Goal: Information Seeking & Learning: Learn about a topic

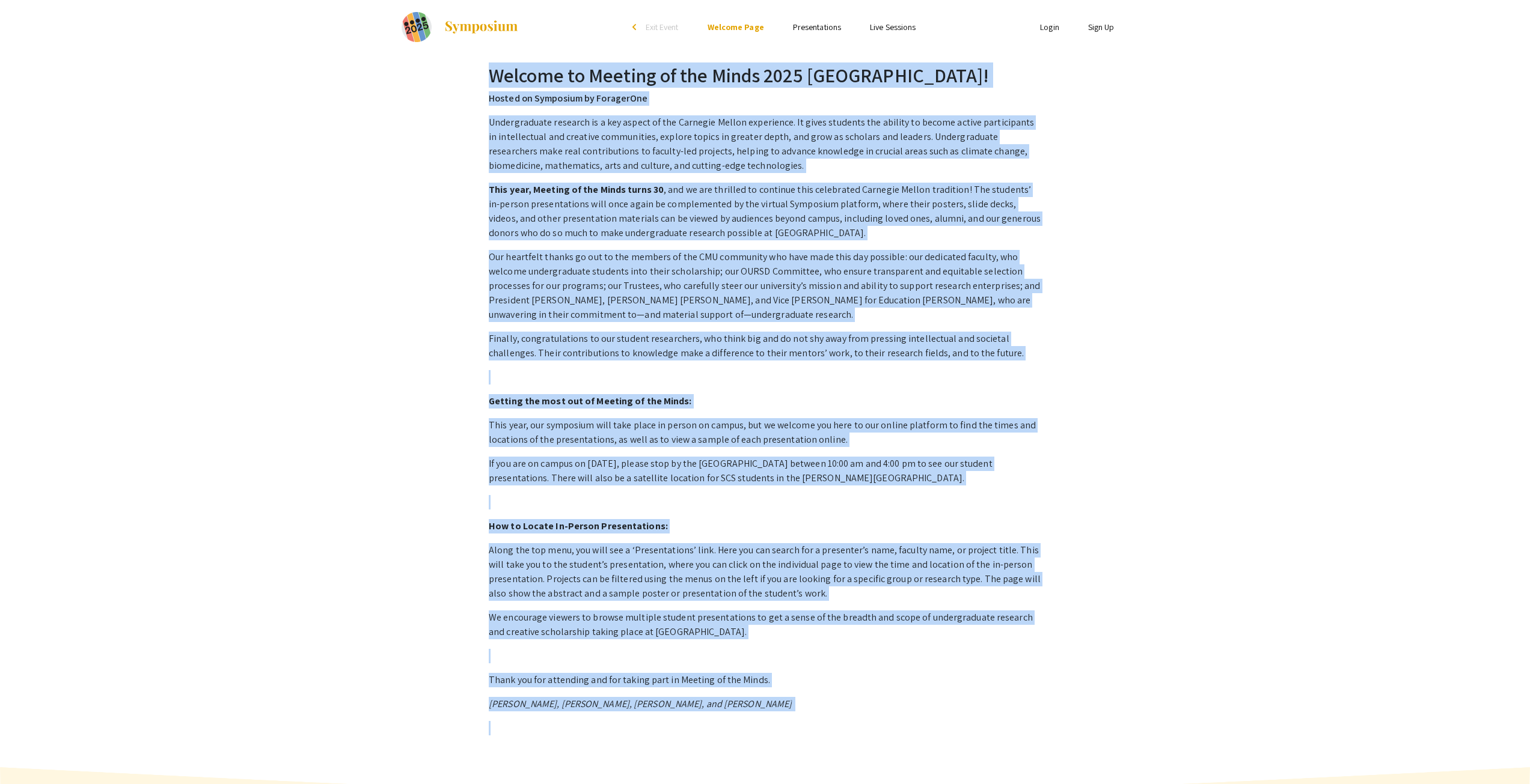
drag, startPoint x: 490, startPoint y: 78, endPoint x: 854, endPoint y: 719, distance: 737.1
click at [854, 719] on div "Welcome to Meeting of the Minds 2025 [GEOGRAPHIC_DATA]! Hosted on Symposium by …" at bounding box center [765, 411] width 572 height 696
click at [853, 719] on div "Undergraduate research is a key aspect of the Carnegie Mellon experience. It gi…" at bounding box center [765, 425] width 552 height 620
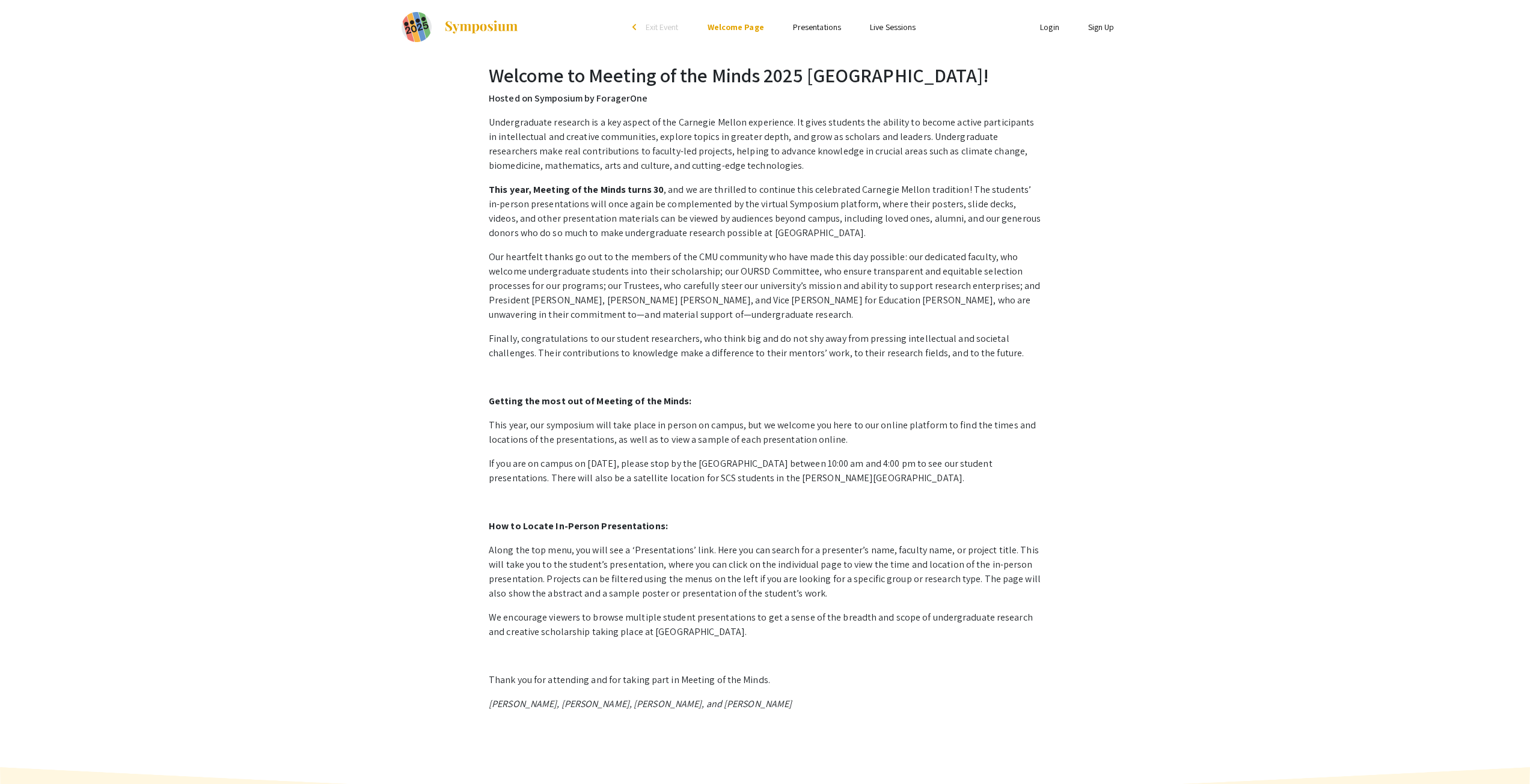
click at [820, 29] on link "Presentations" at bounding box center [817, 28] width 48 height 11
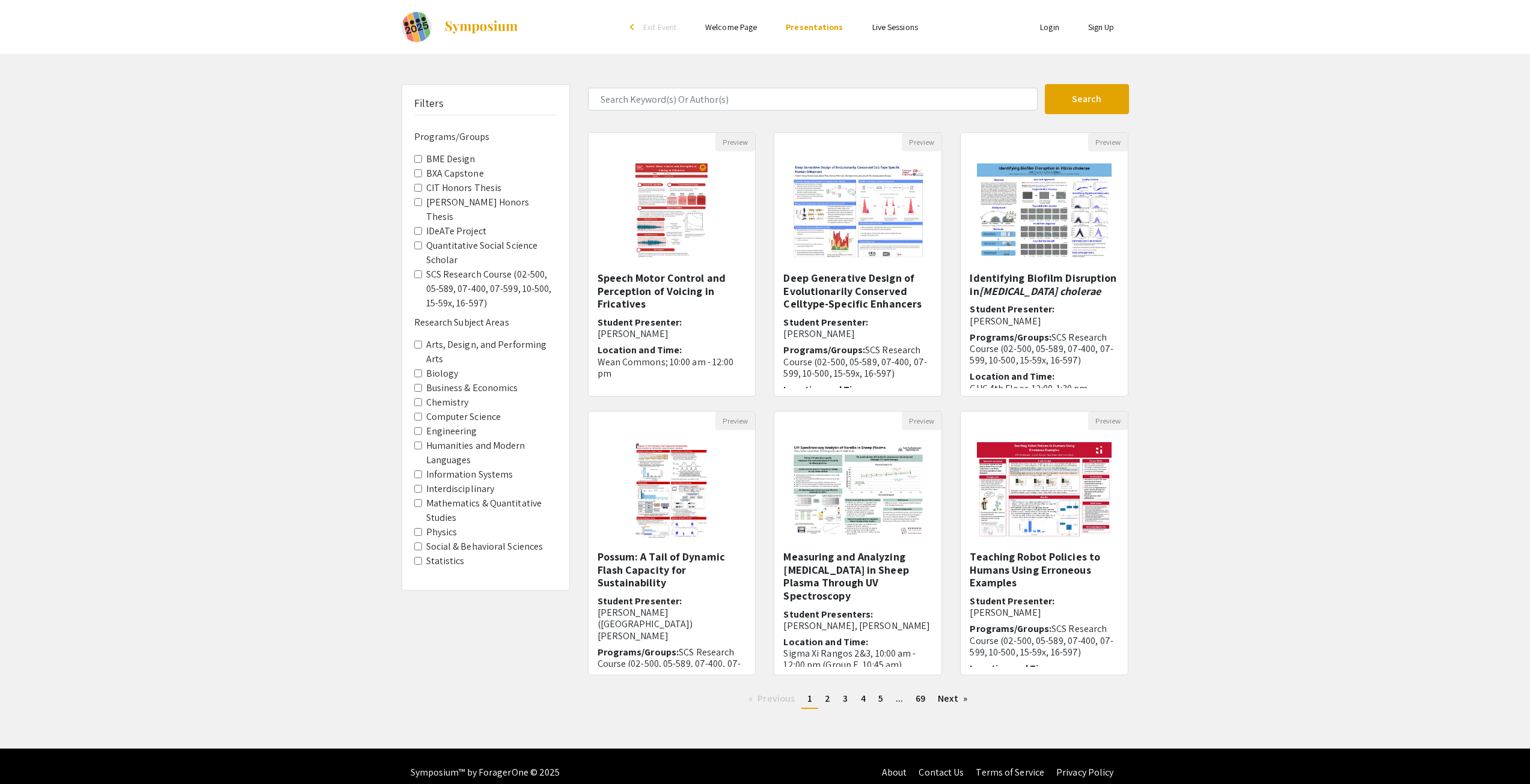
click at [416, 202] on Thesis "[PERSON_NAME] Honors Thesis" at bounding box center [418, 202] width 8 height 8
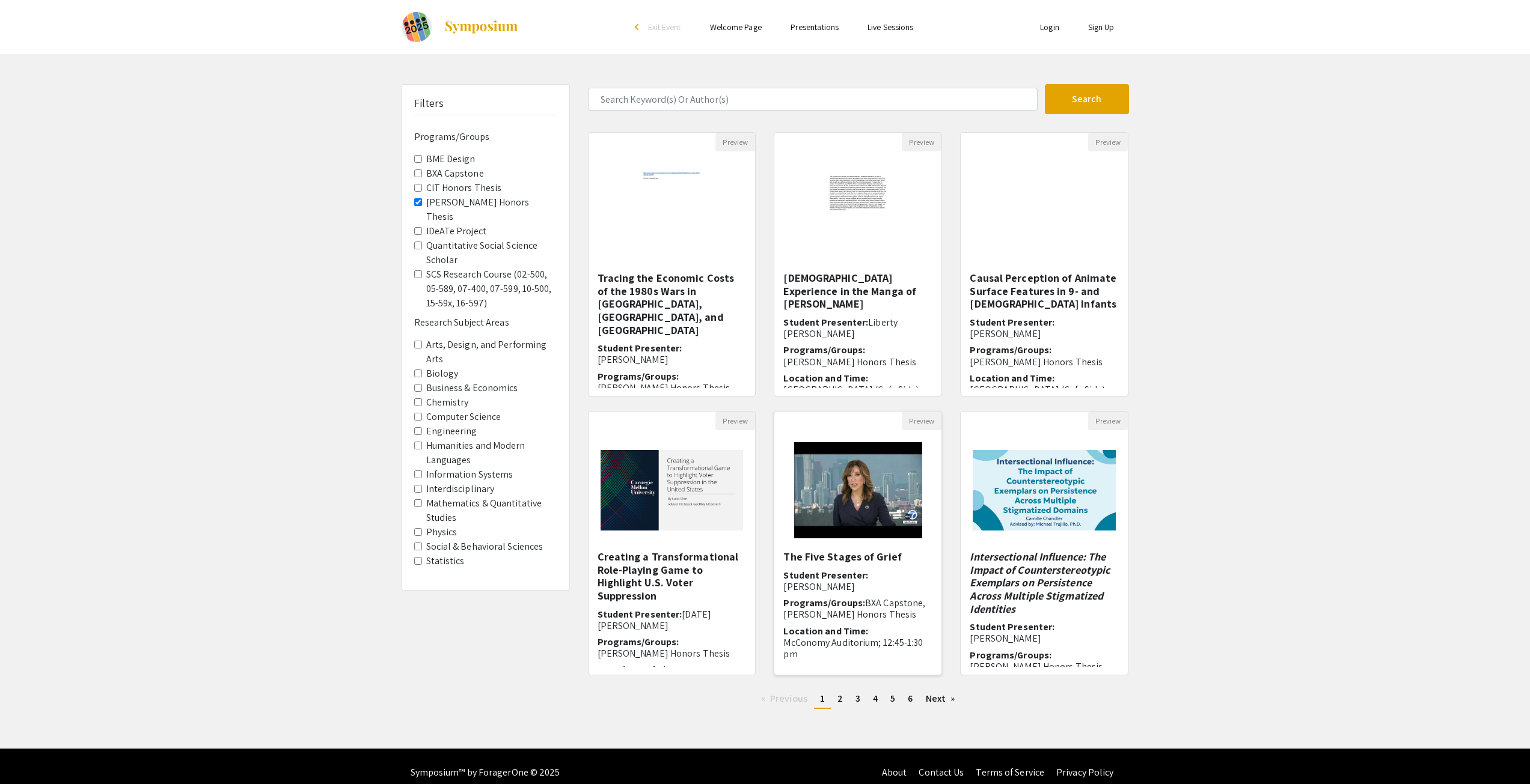
scroll to position [13, 0]
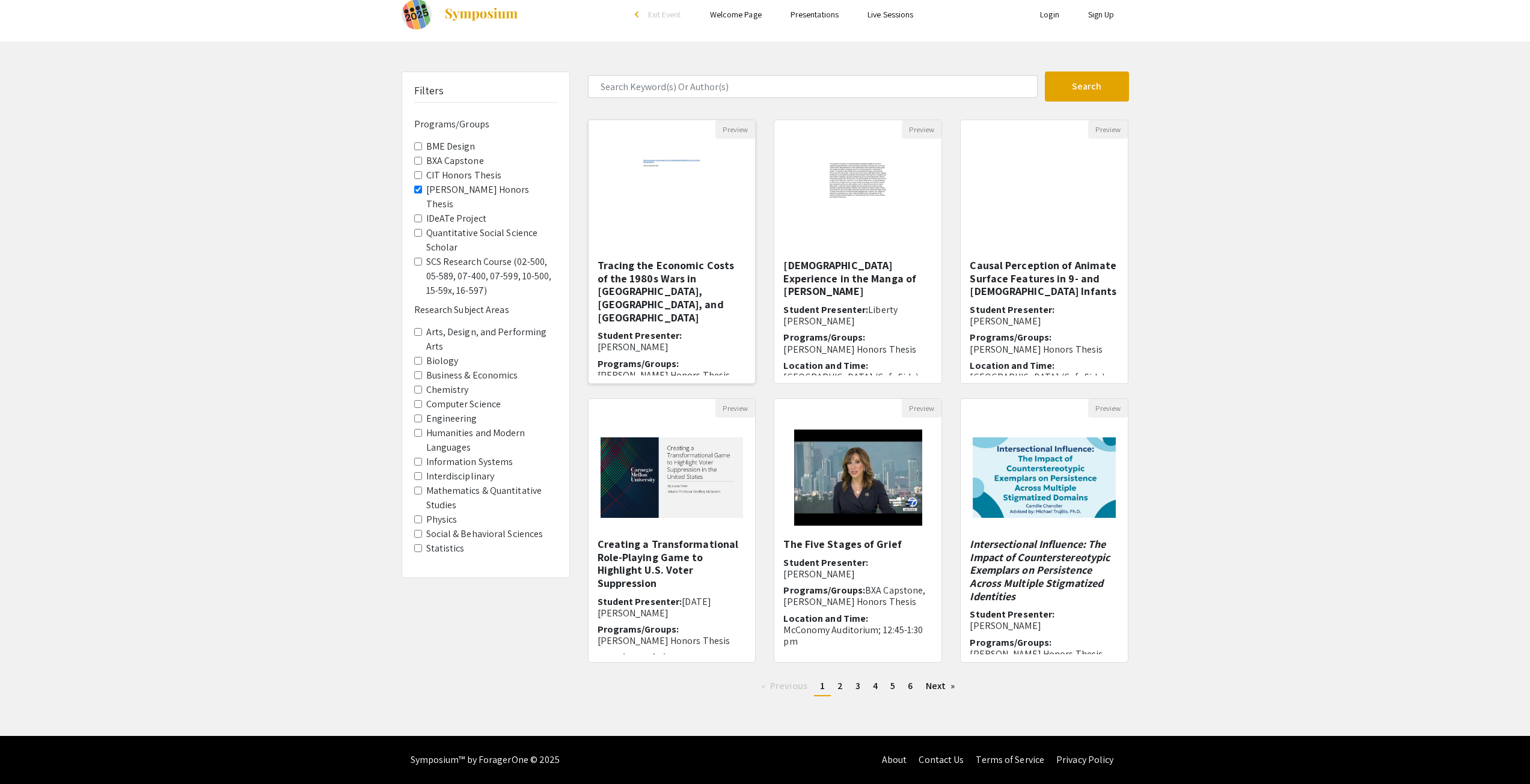
click at [687, 386] on h6 "Location and Time: [PERSON_NAME][GEOGRAPHIC_DATA]; 12:00-12:20 pm" at bounding box center [673, 403] width 149 height 35
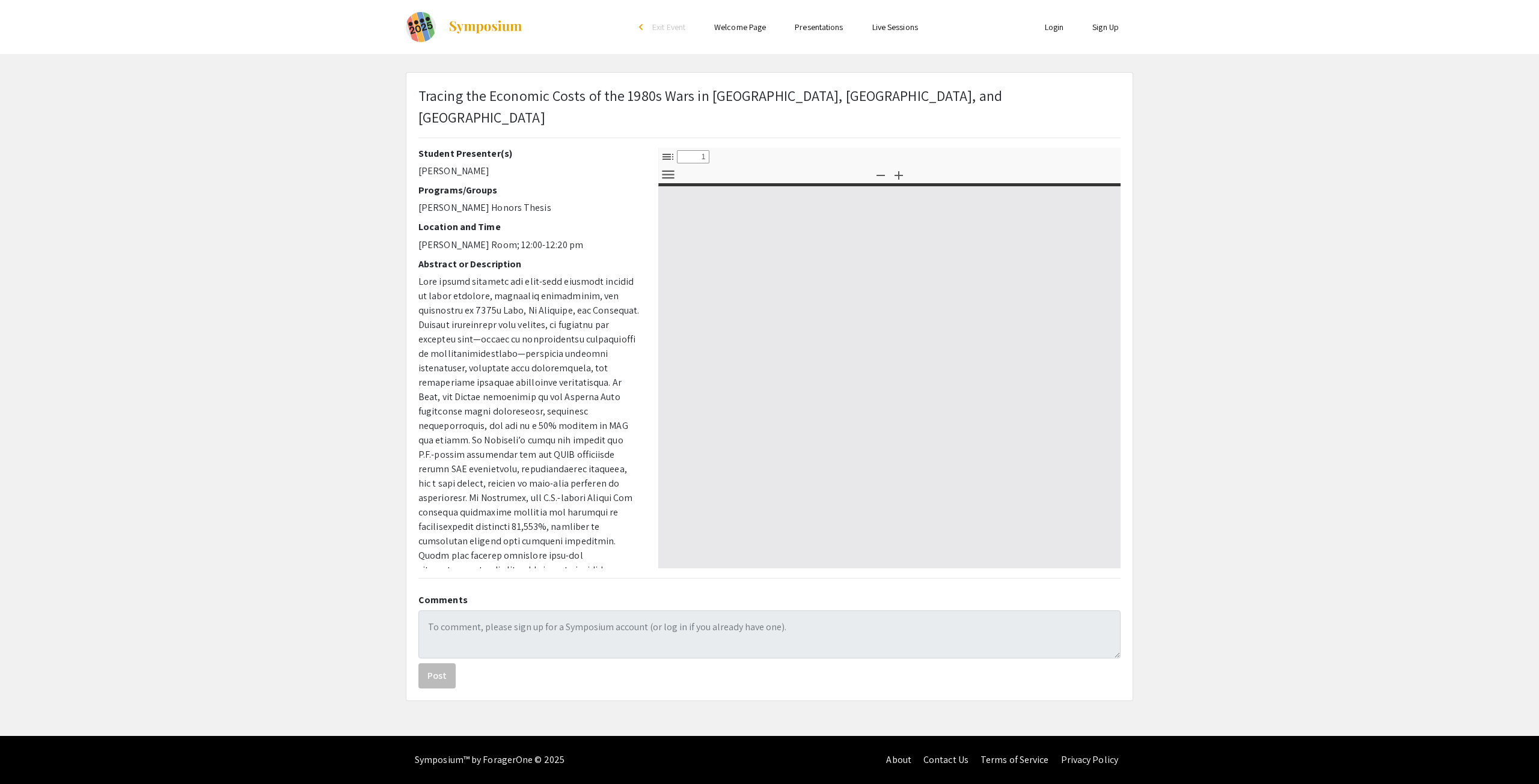
select select "custom"
type input "0"
select select "custom"
type input "1"
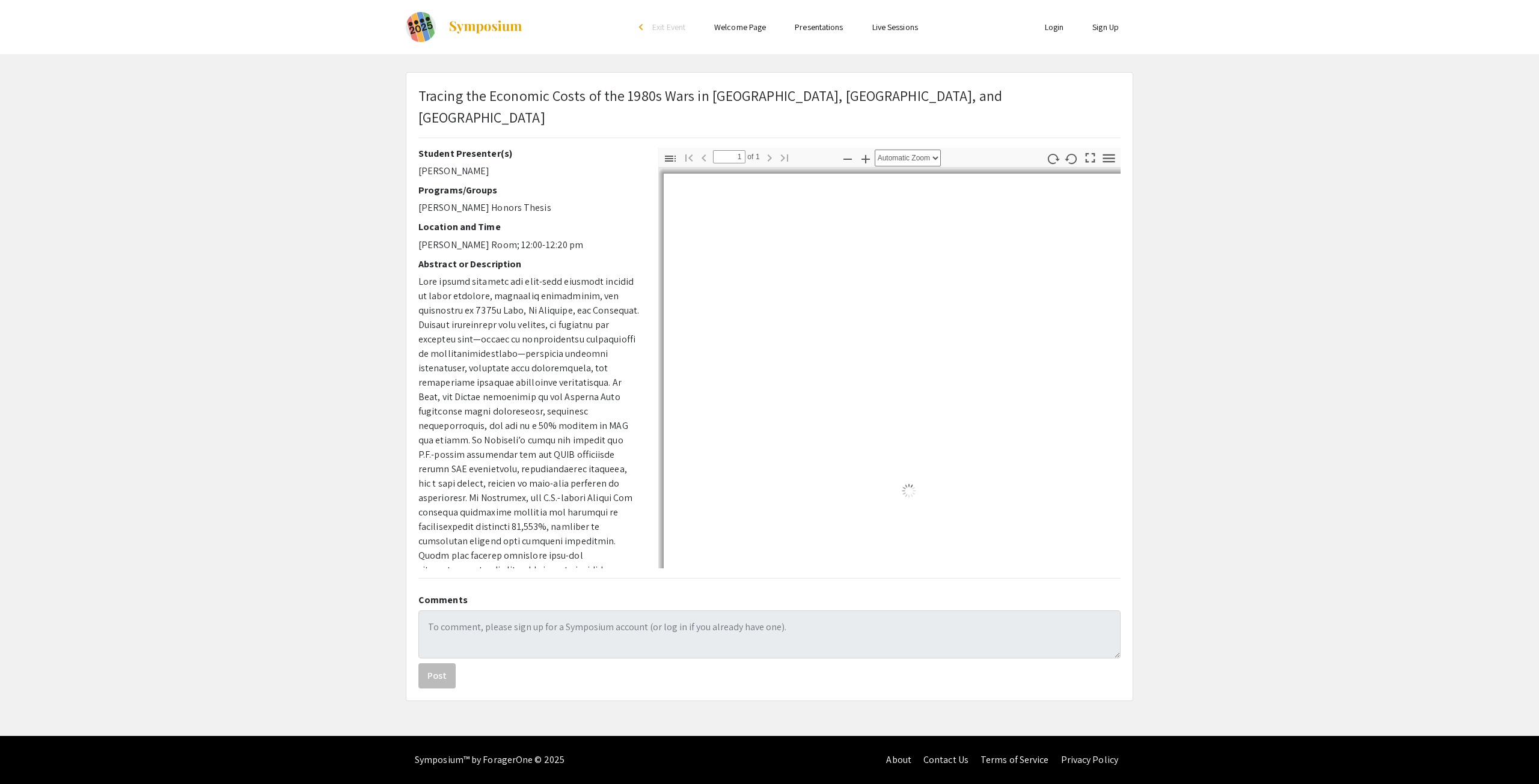
select select "auto"
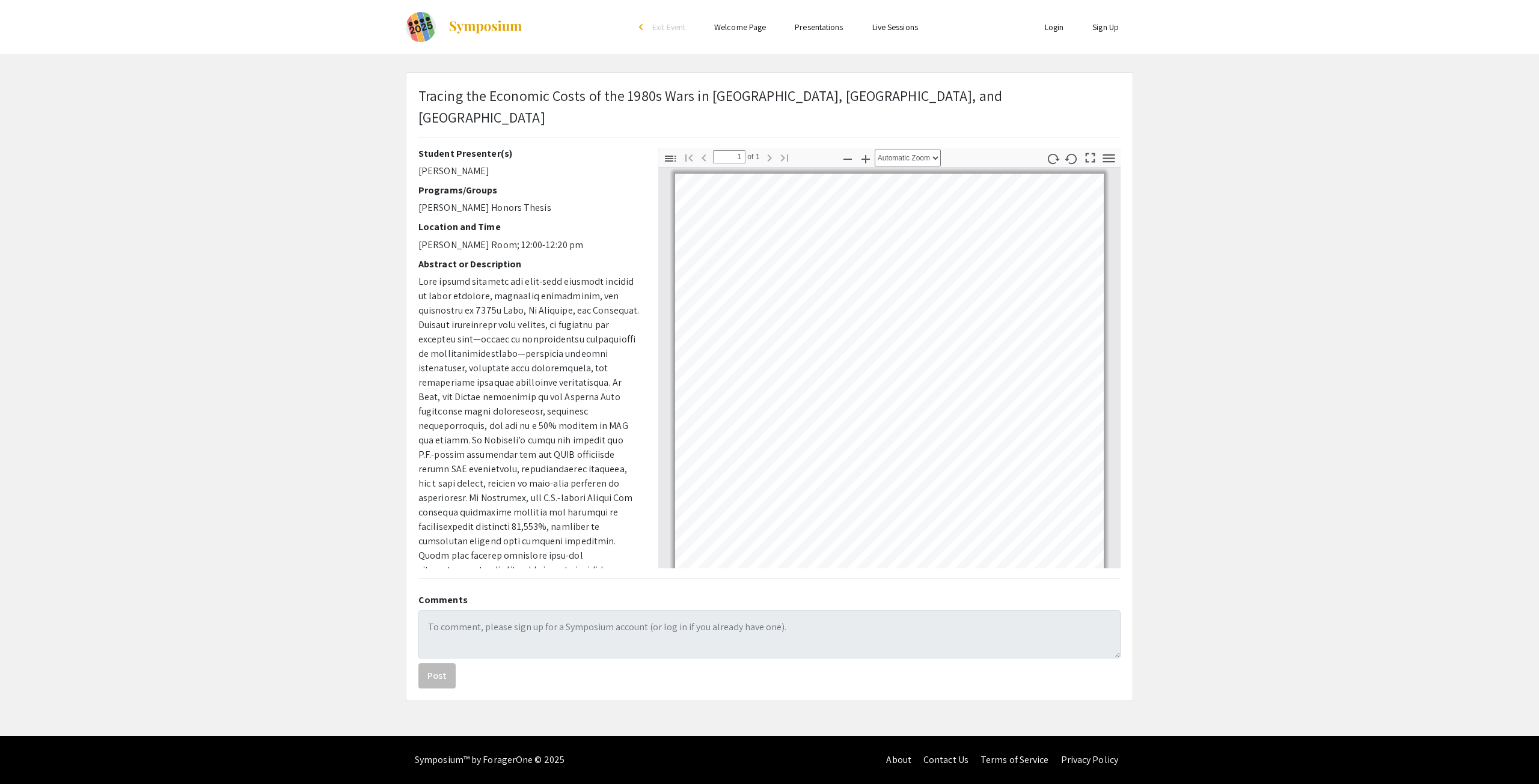
scroll to position [1, 0]
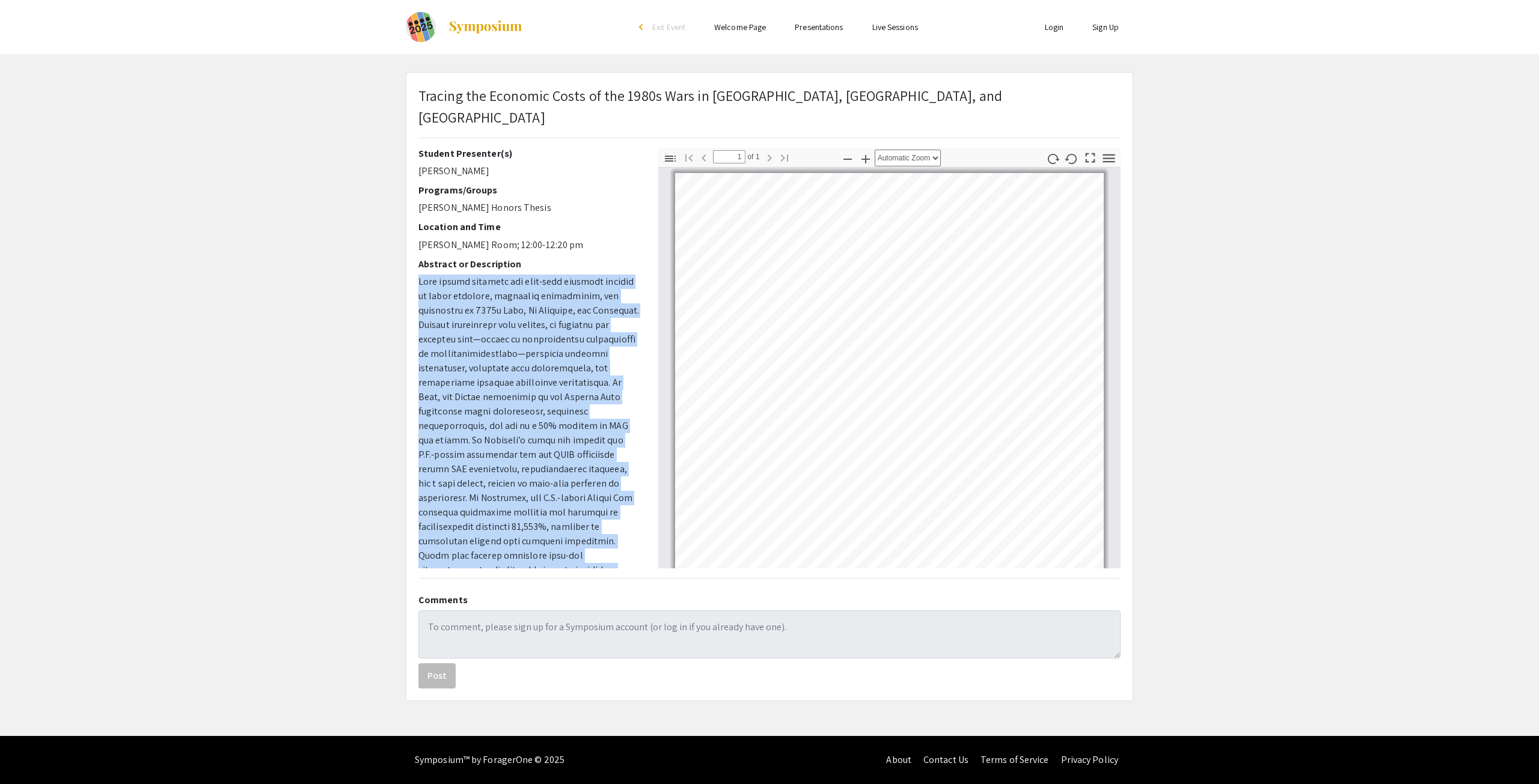
drag, startPoint x: 640, startPoint y: 233, endPoint x: 652, endPoint y: 315, distance: 82.9
click at [652, 315] on div "Student Presenter(s) [PERSON_NAME] Programs/Groups [PERSON_NAME] Honors Thesis …" at bounding box center [769, 358] width 720 height 421
click at [755, 234] on link "Page 1" at bounding box center [755, 238] width 60 height 10
click at [537, 355] on p at bounding box center [530, 484] width 222 height 418
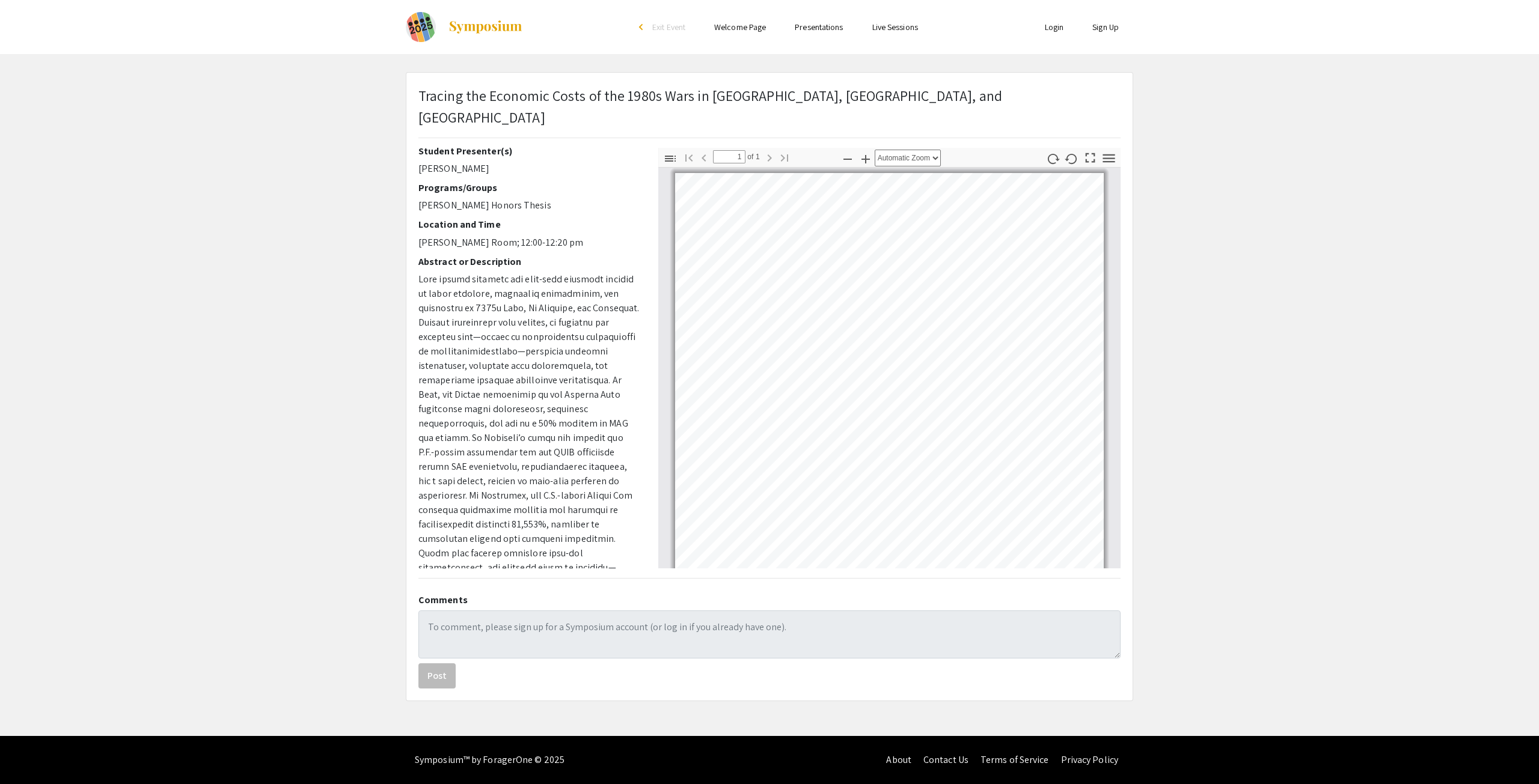
scroll to position [0, 0]
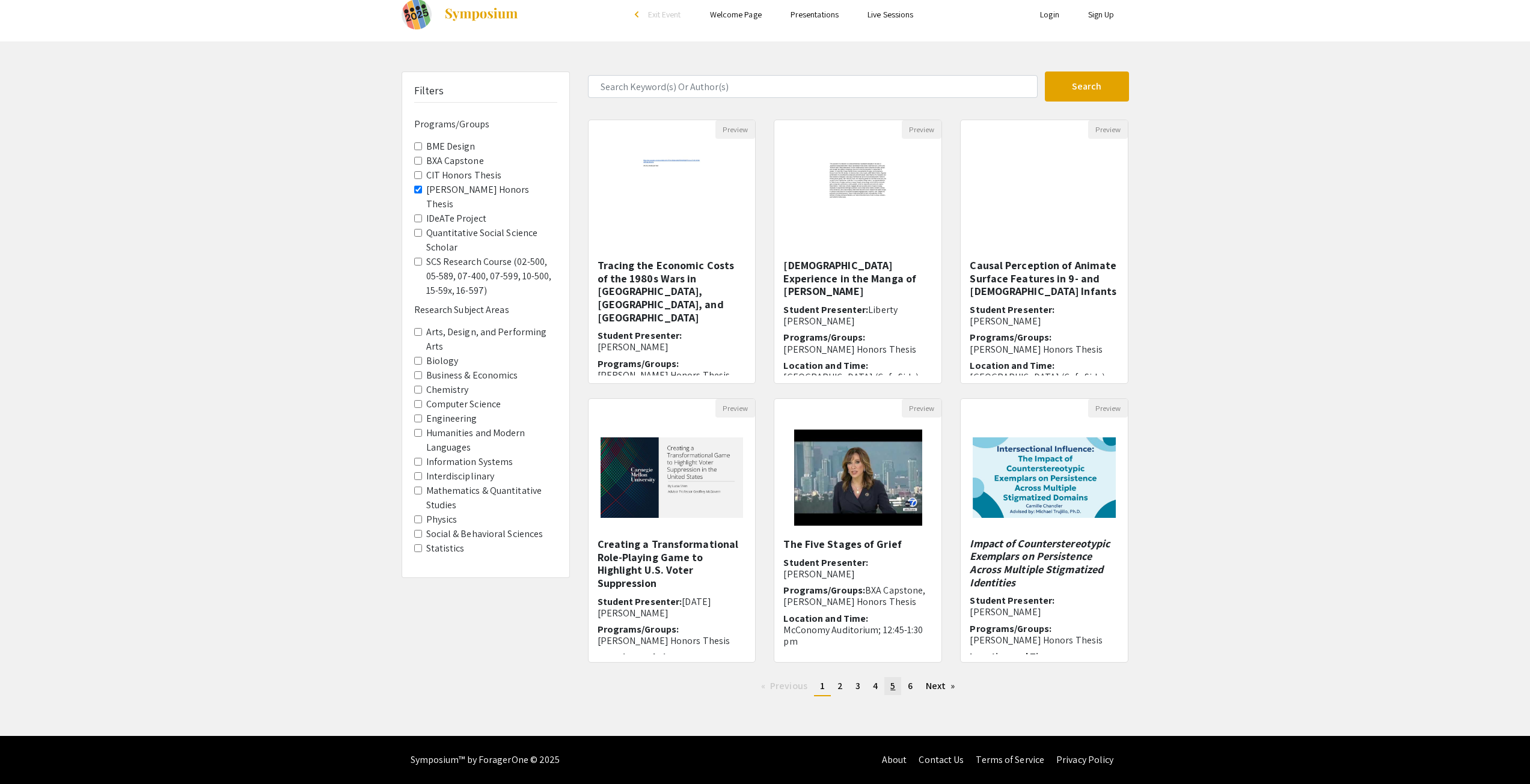
scroll to position [20, 0]
click at [911, 690] on span "6" at bounding box center [910, 686] width 5 height 13
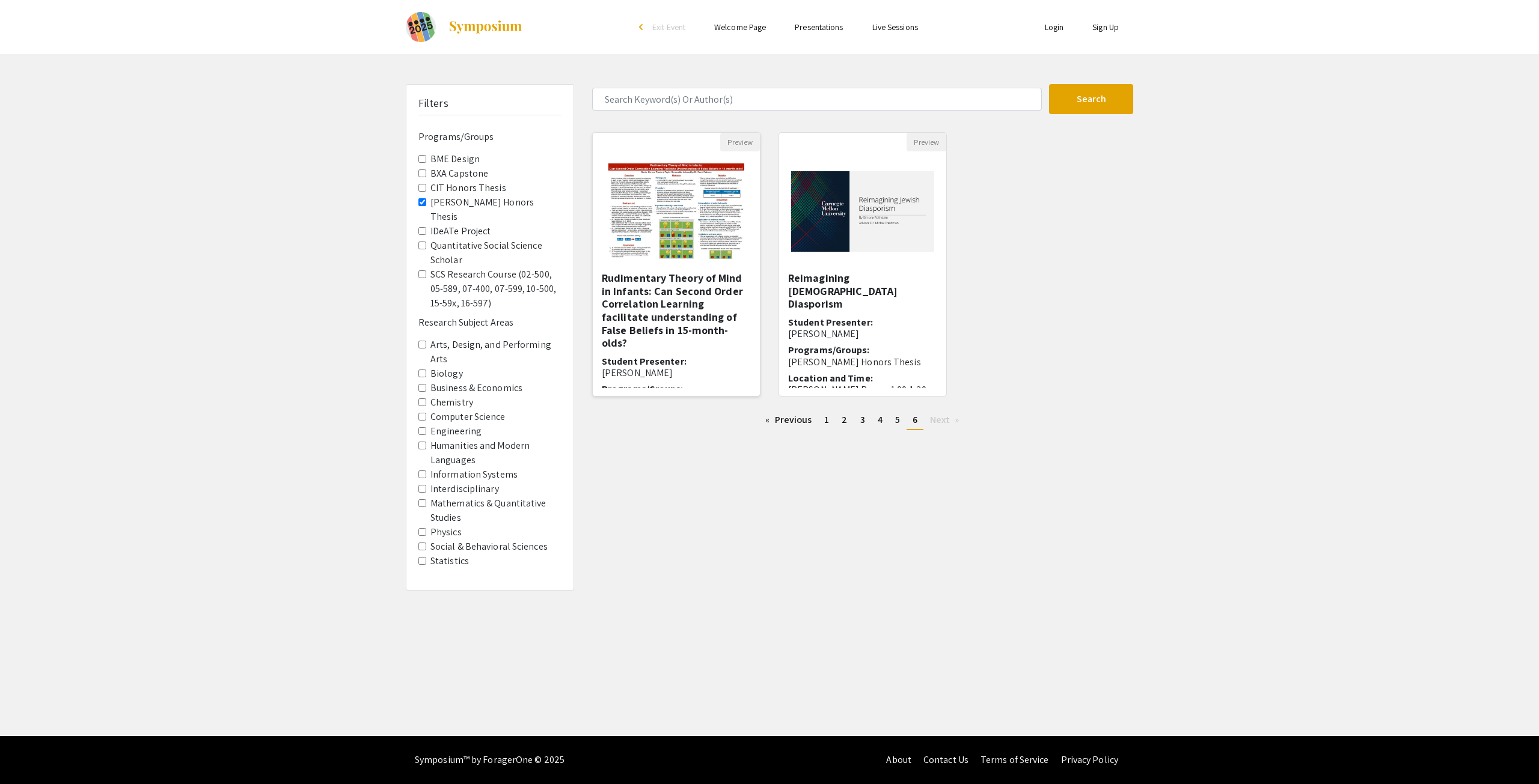
click at [686, 245] on img at bounding box center [676, 212] width 160 height 120
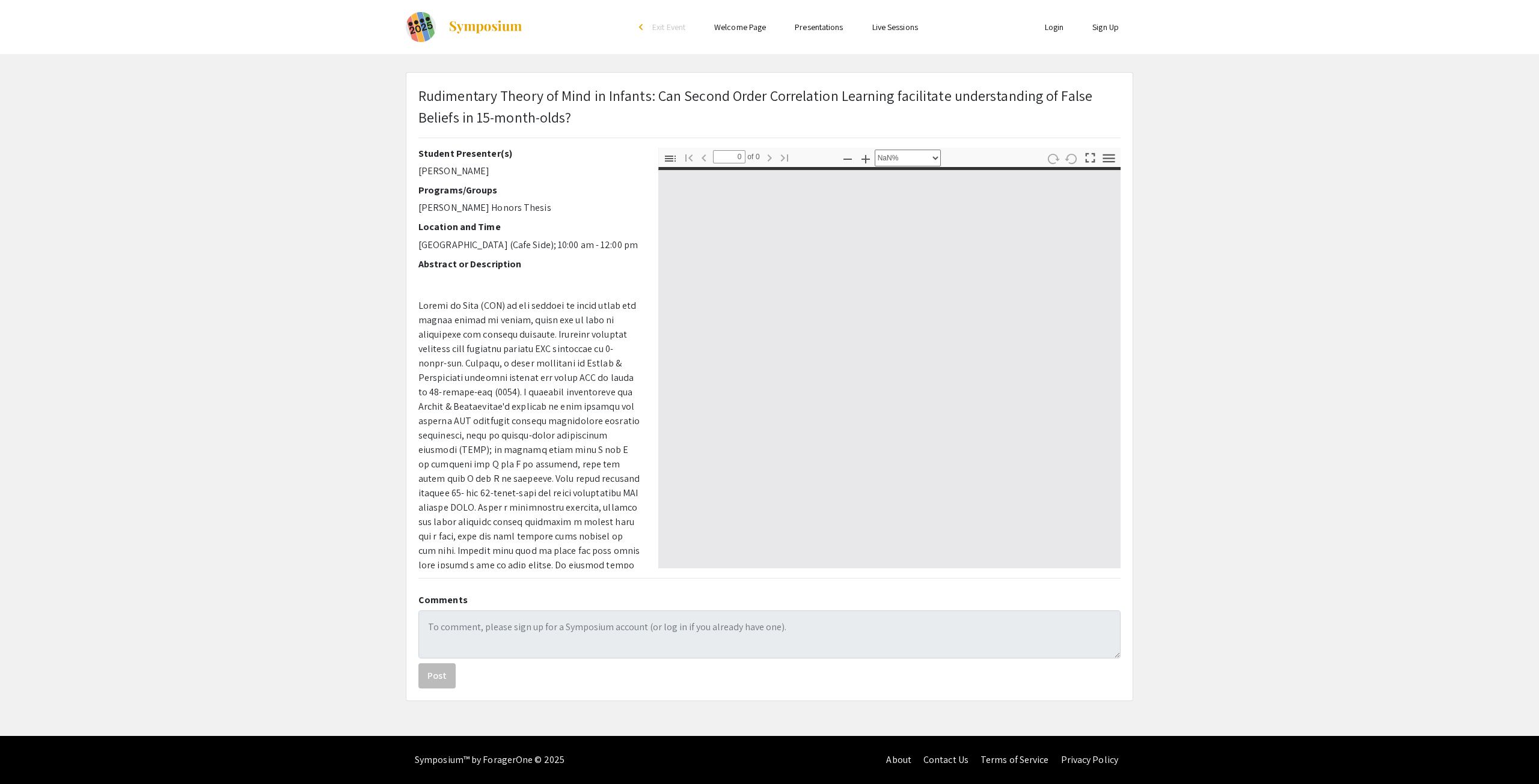
select select "auto"
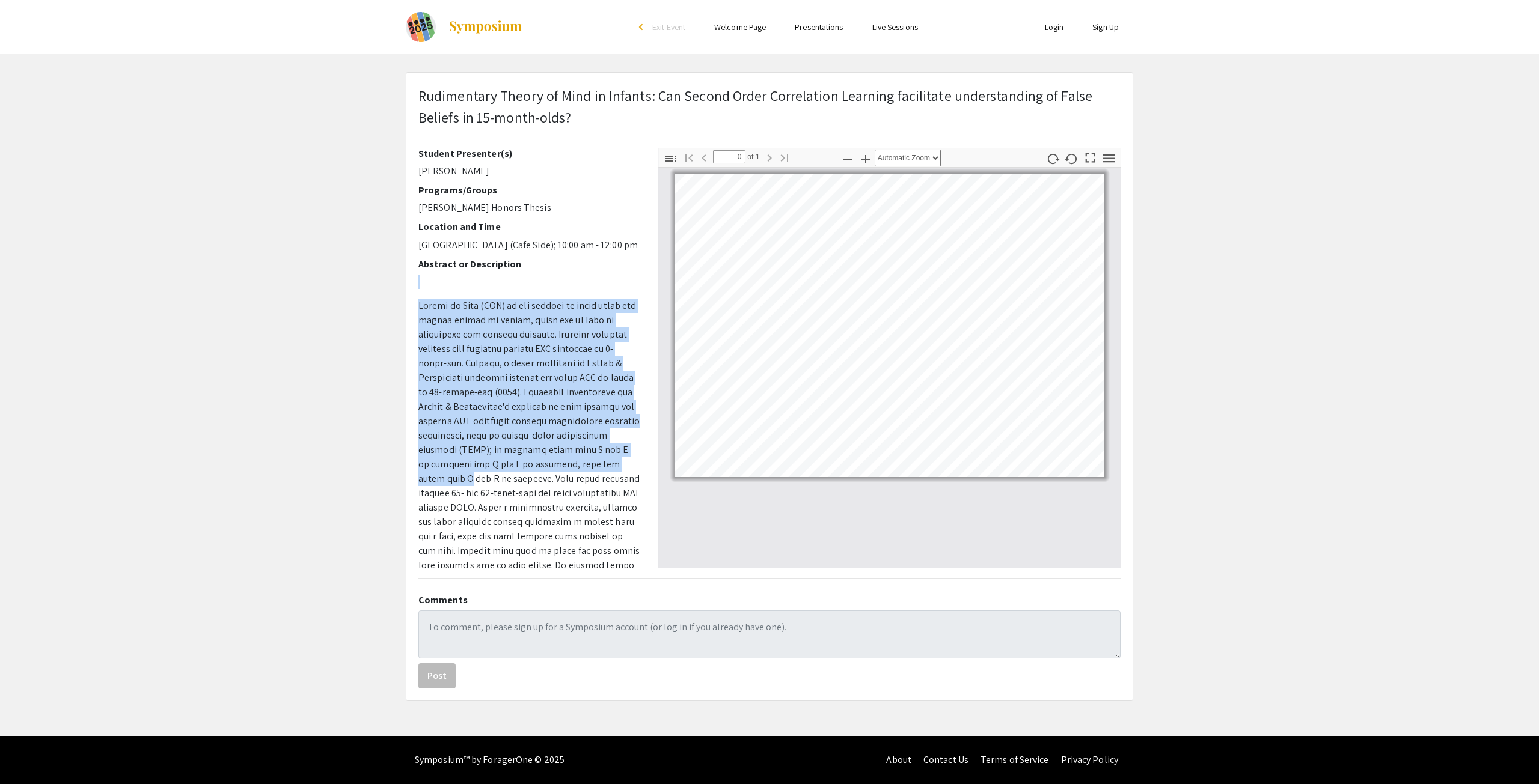
drag, startPoint x: 635, startPoint y: 274, endPoint x: 648, endPoint y: 459, distance: 185.5
click at [648, 459] on div "Student Presenter(s) [PERSON_NAME] Programs/Groups [PERSON_NAME] Honors Thesis …" at bounding box center [529, 358] width 240 height 421
click at [640, 469] on div "Student Presenter(s) [PERSON_NAME] Programs/Groups [PERSON_NAME] Honors Thesis …" at bounding box center [530, 358] width 222 height 421
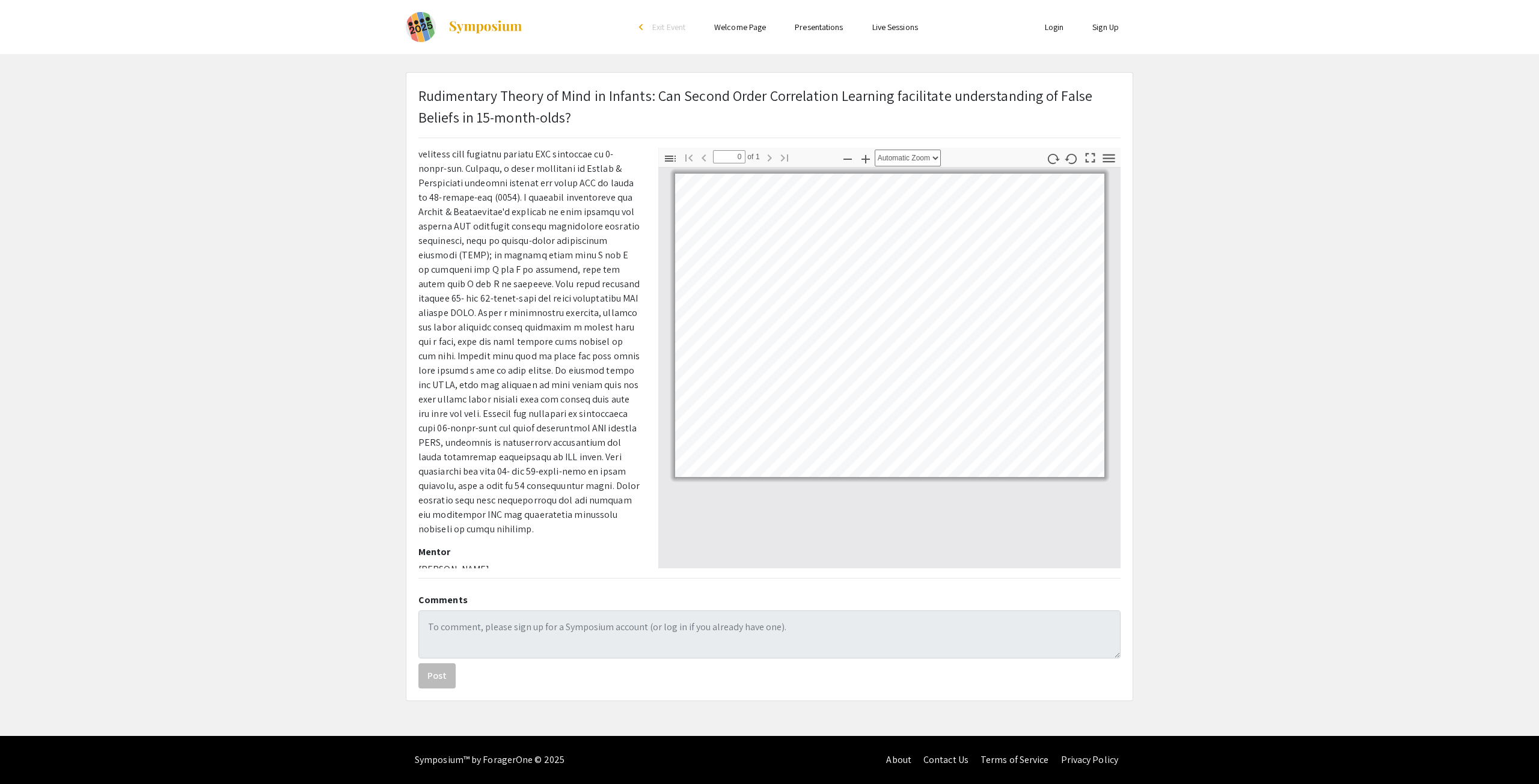
scroll to position [195, 0]
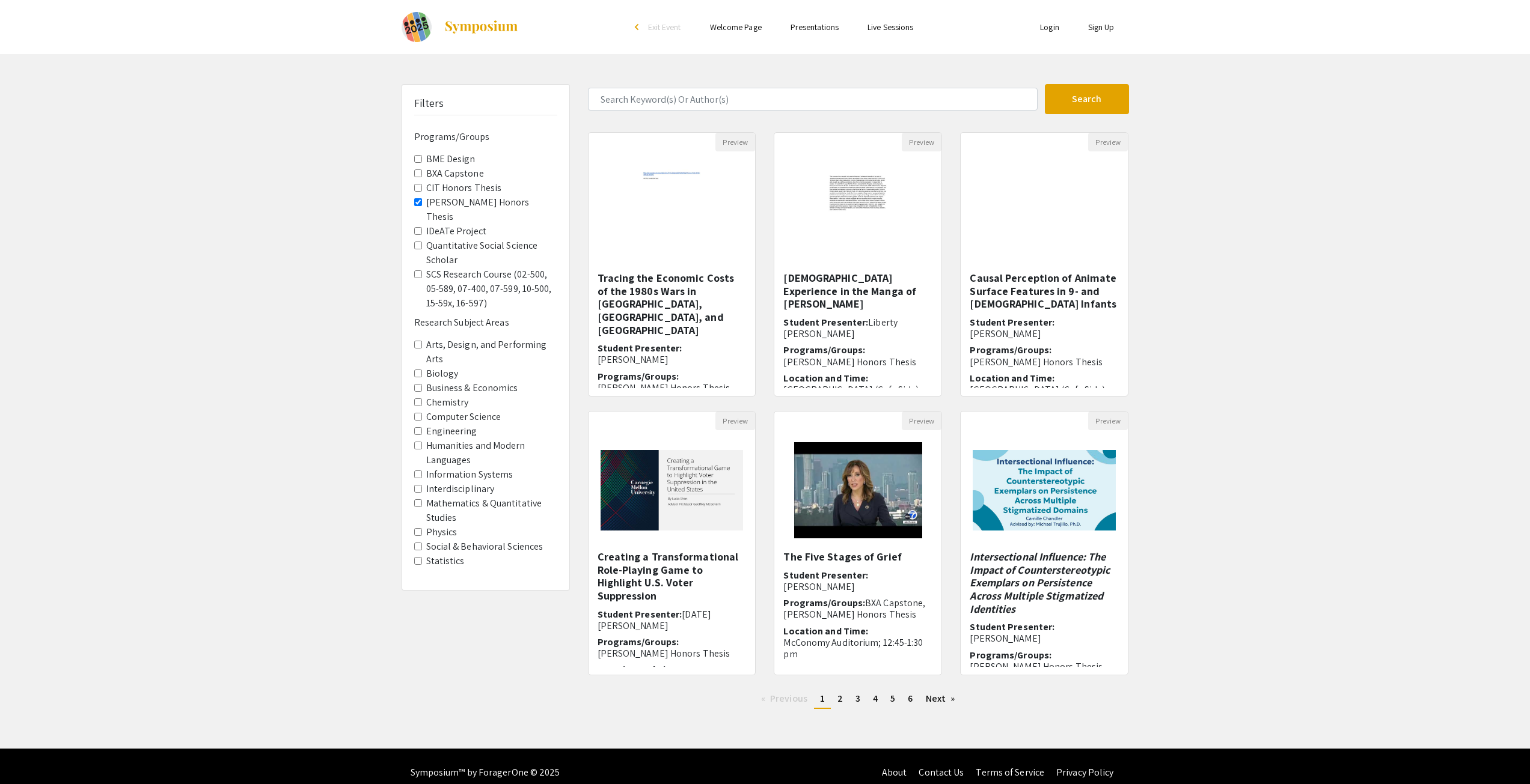
click at [444, 200] on label "[PERSON_NAME] Honors Thesis" at bounding box center [492, 209] width 131 height 29
click at [422, 200] on Thesis "[PERSON_NAME] Honors Thesis" at bounding box center [418, 202] width 8 height 8
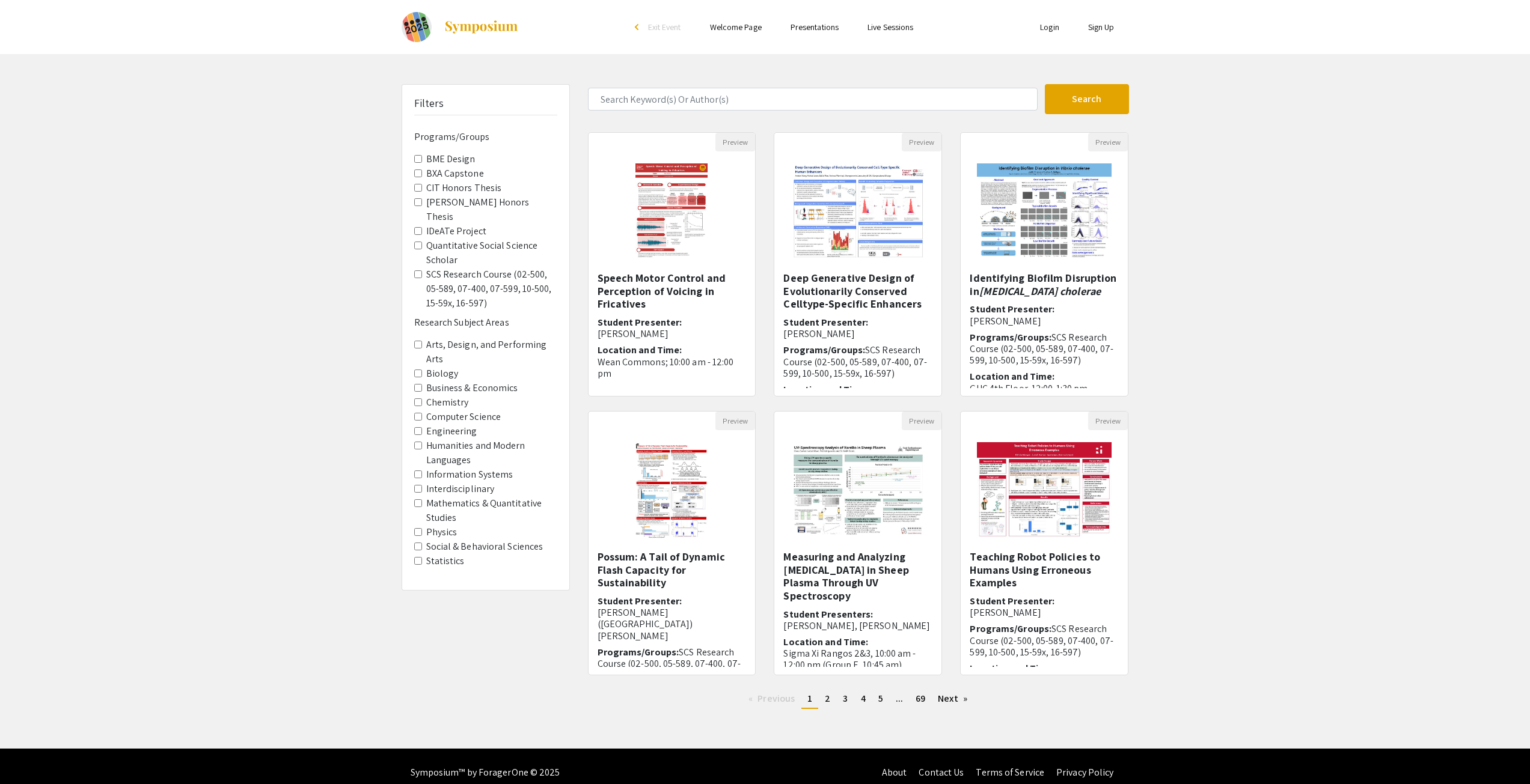
click at [835, 25] on link "Presentations" at bounding box center [814, 28] width 48 height 11
click at [811, 27] on link "Presentations" at bounding box center [814, 28] width 57 height 11
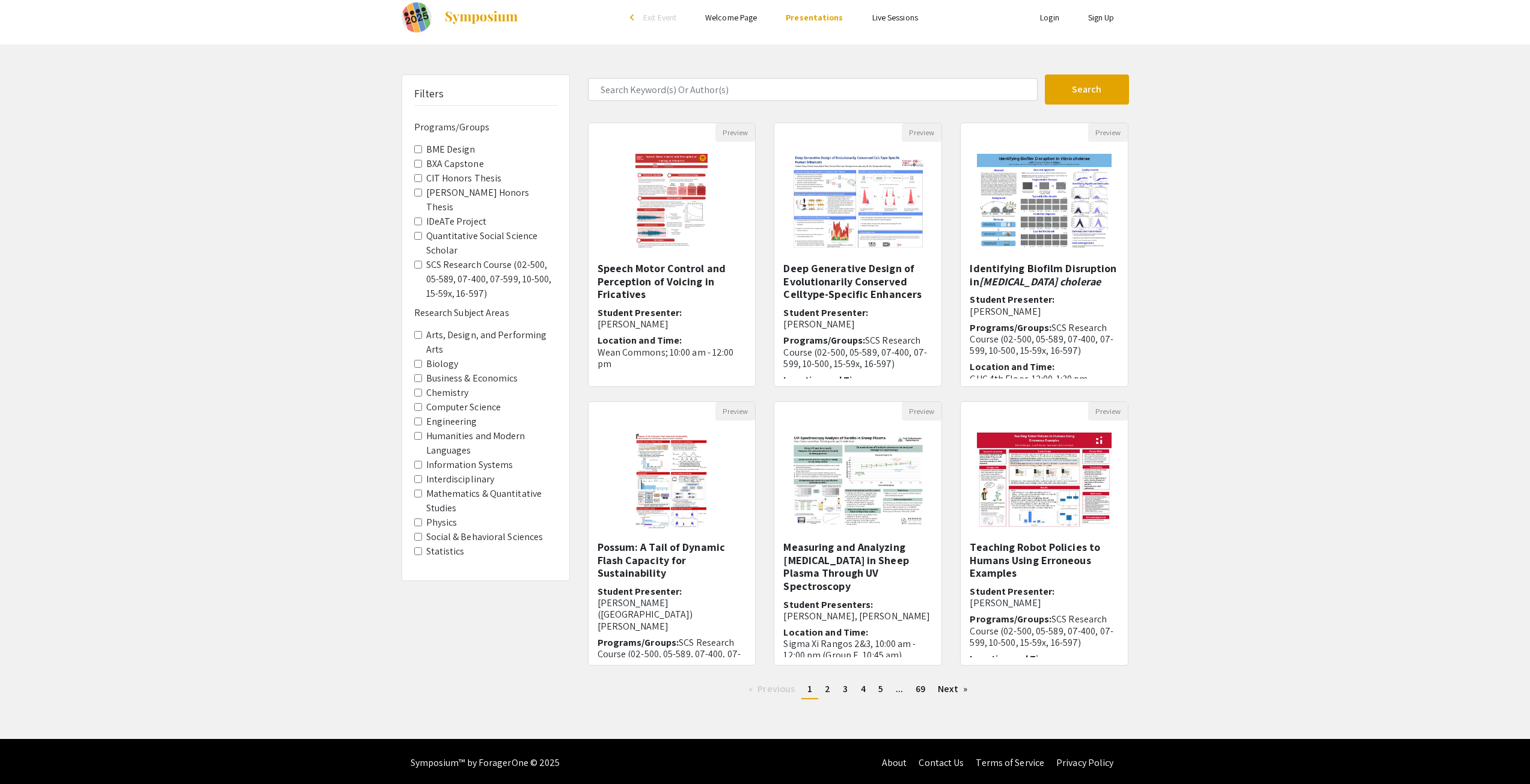
scroll to position [13, 0]
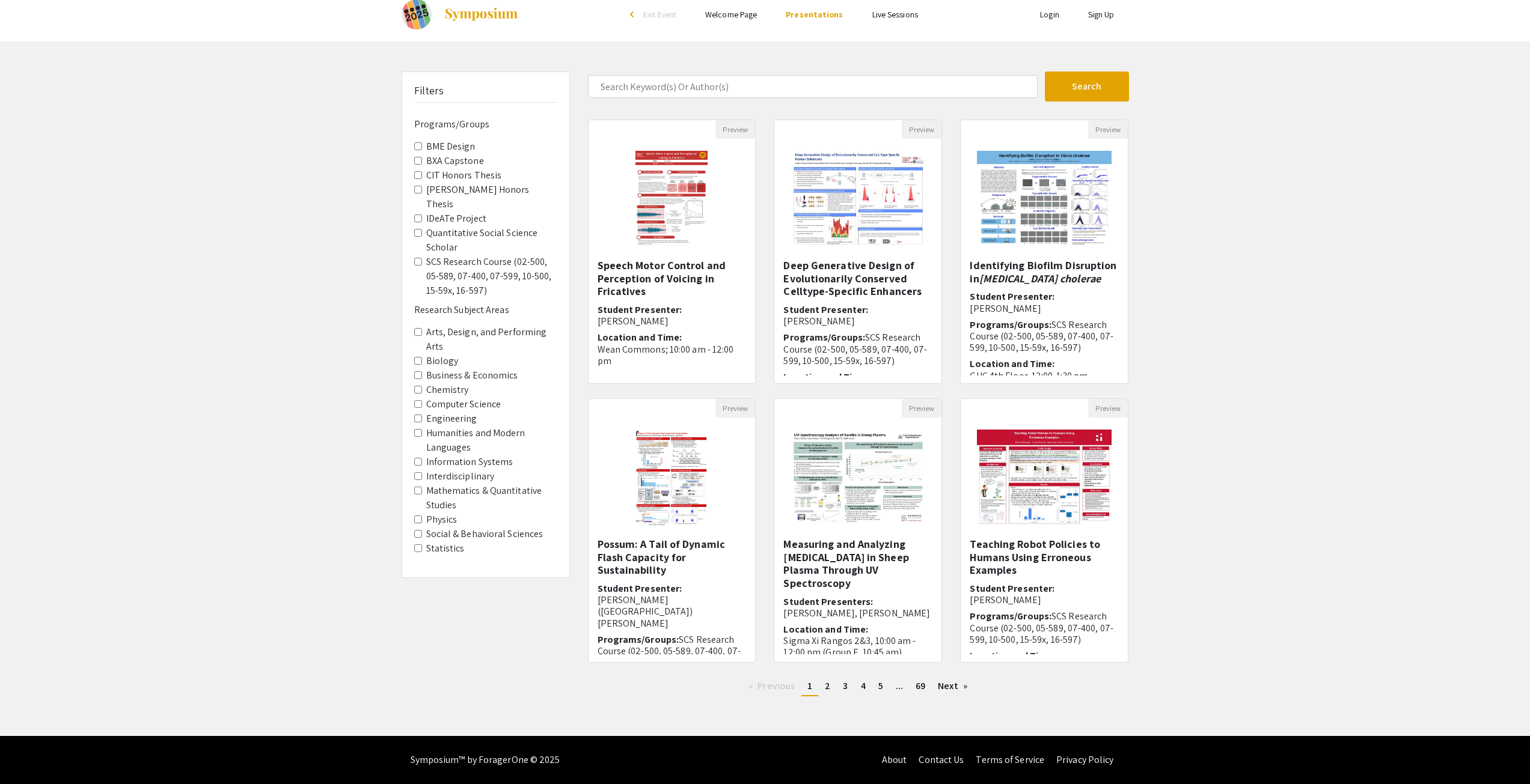
click at [459, 90] on div "Filters" at bounding box center [485, 93] width 143 height 18
click at [425, 93] on h5 "Filters" at bounding box center [429, 90] width 30 height 13
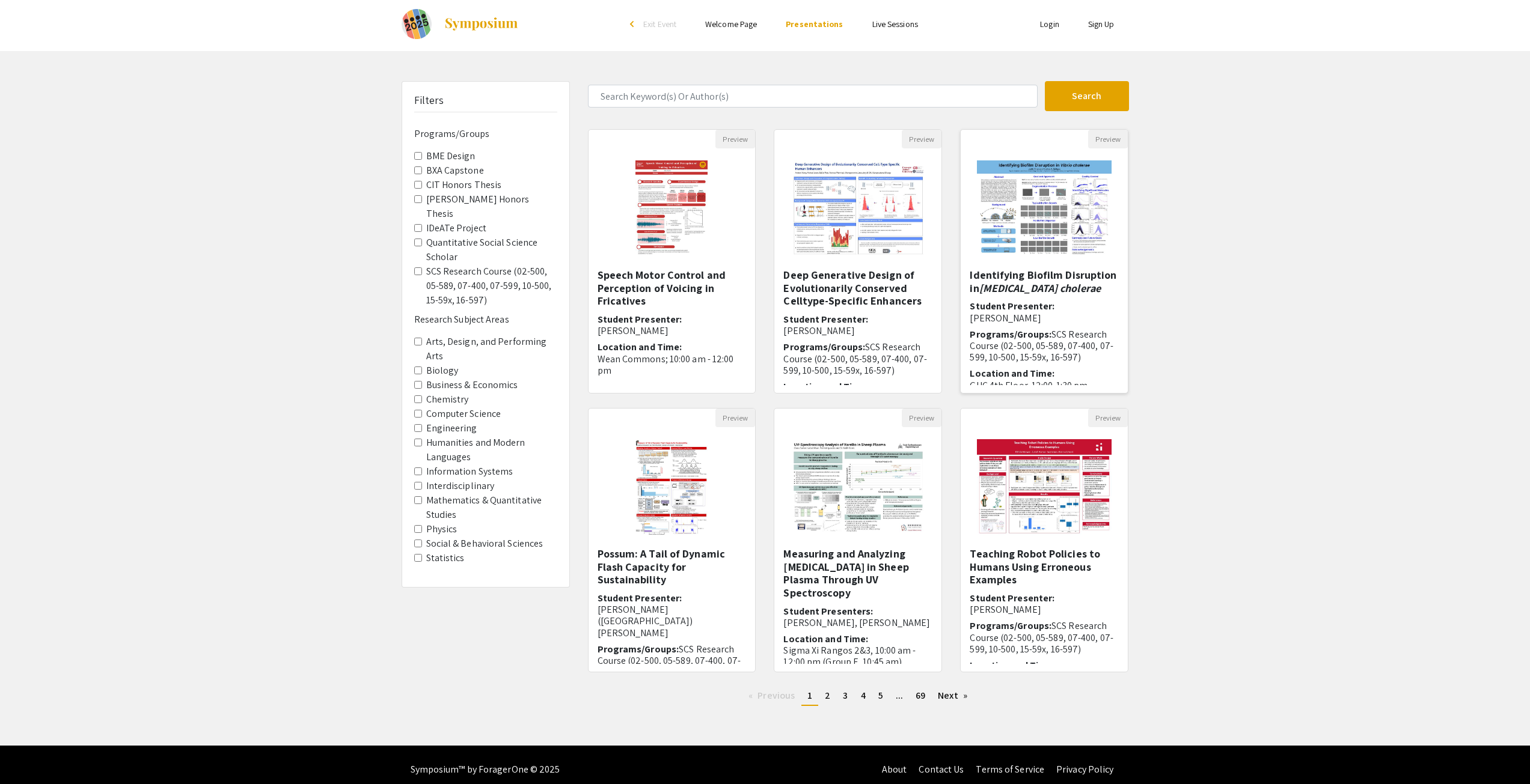
scroll to position [0, 0]
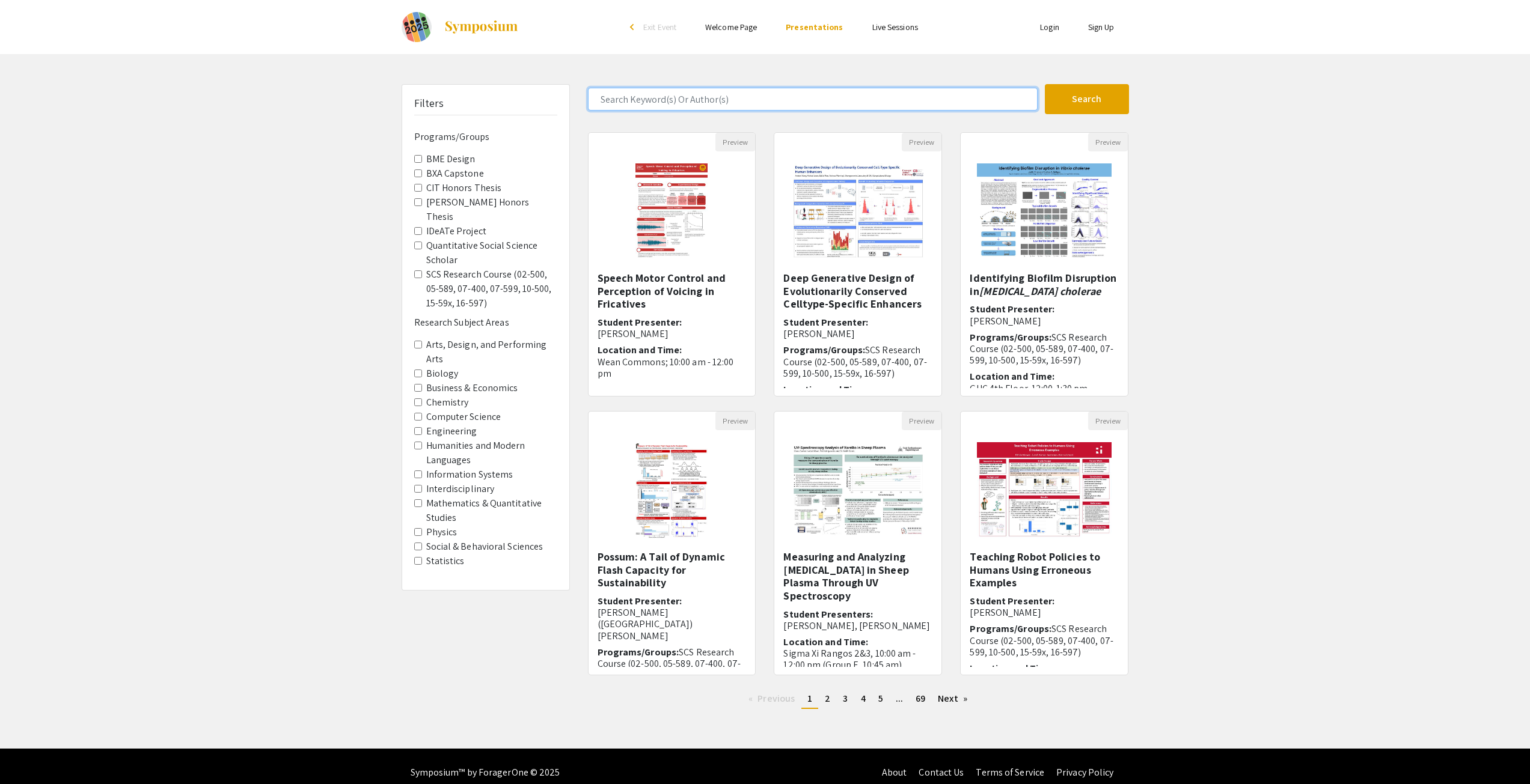
click at [839, 101] on input "Search Keyword(s) Or Author(s)" at bounding box center [813, 99] width 450 height 23
click at [1332, 237] on div "Filters Programs/Groups BME Design BXA Capstone CIT Honors Thesis [PERSON_NAME]…" at bounding box center [765, 401] width 1530 height 635
click at [455, 189] on label "CIT Honors Thesis" at bounding box center [464, 188] width 76 height 14
click at [422, 189] on Thesis "CIT Honors Thesis" at bounding box center [418, 188] width 8 height 8
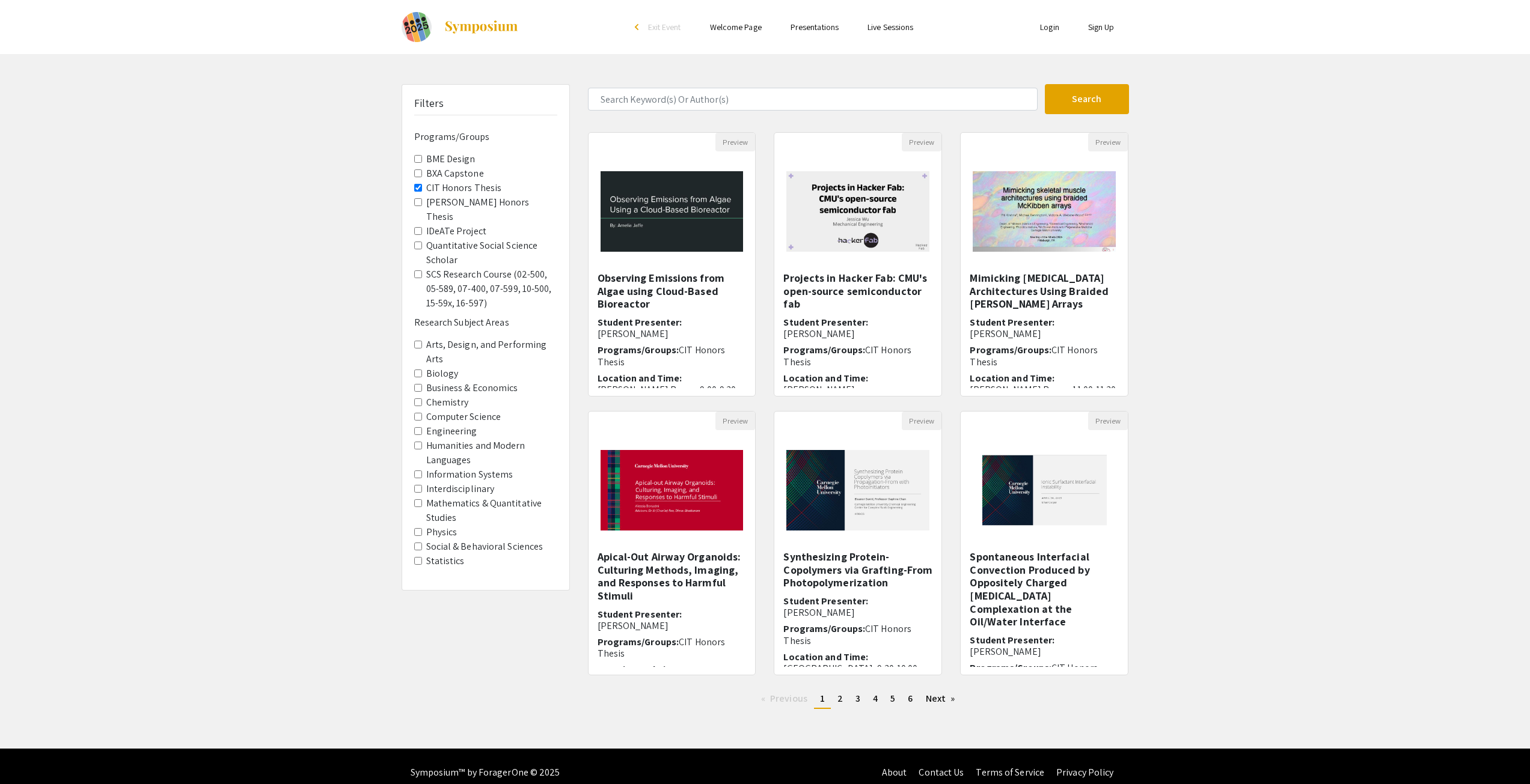
click at [419, 187] on Thesis "CIT Honors Thesis" at bounding box center [418, 188] width 8 height 8
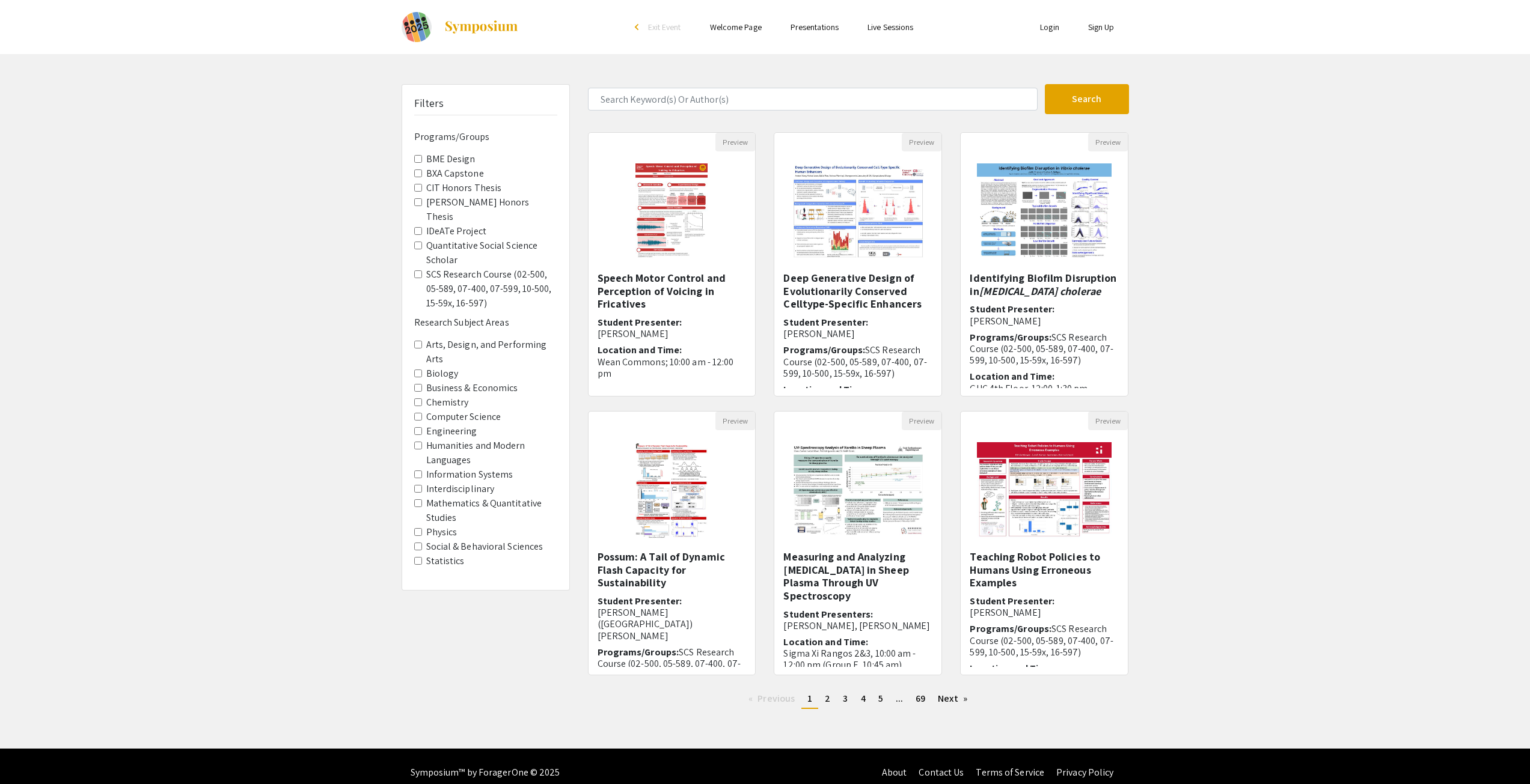
click at [434, 204] on label "[PERSON_NAME] Honors Thesis" at bounding box center [492, 209] width 131 height 29
click at [422, 204] on Thesis "[PERSON_NAME] Honors Thesis" at bounding box center [418, 202] width 8 height 8
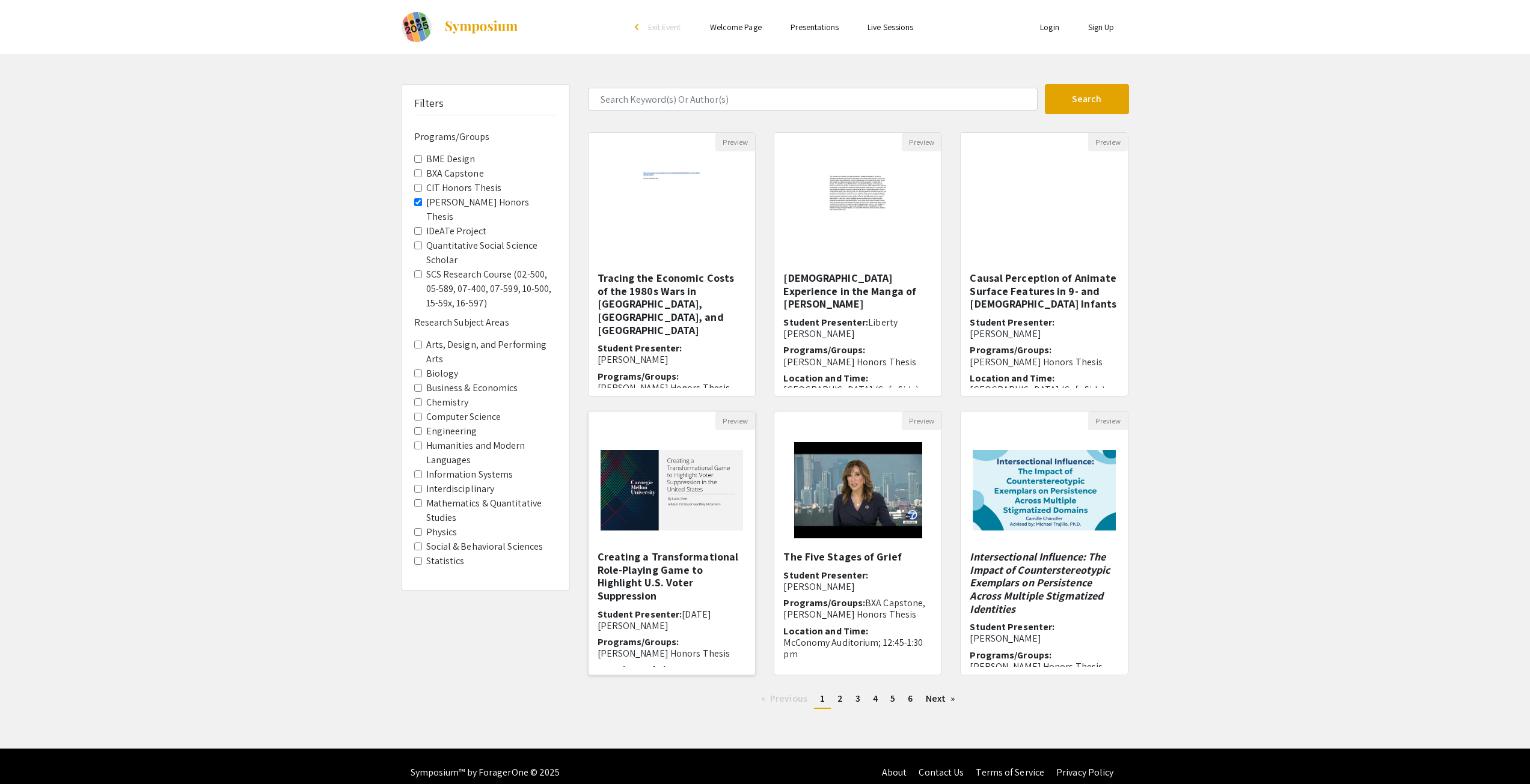
click at [674, 499] on img at bounding box center [672, 490] width 167 height 105
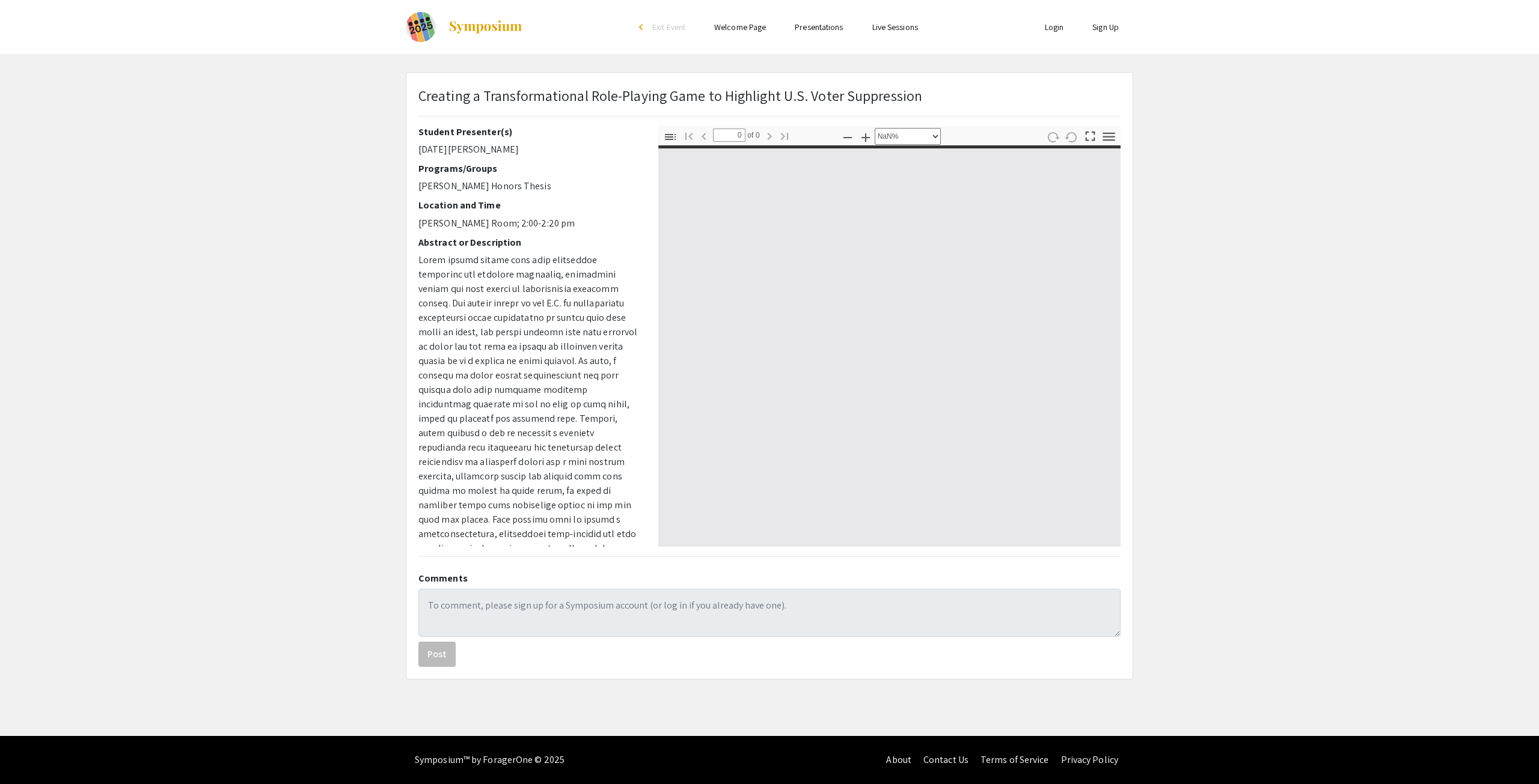
select select "auto"
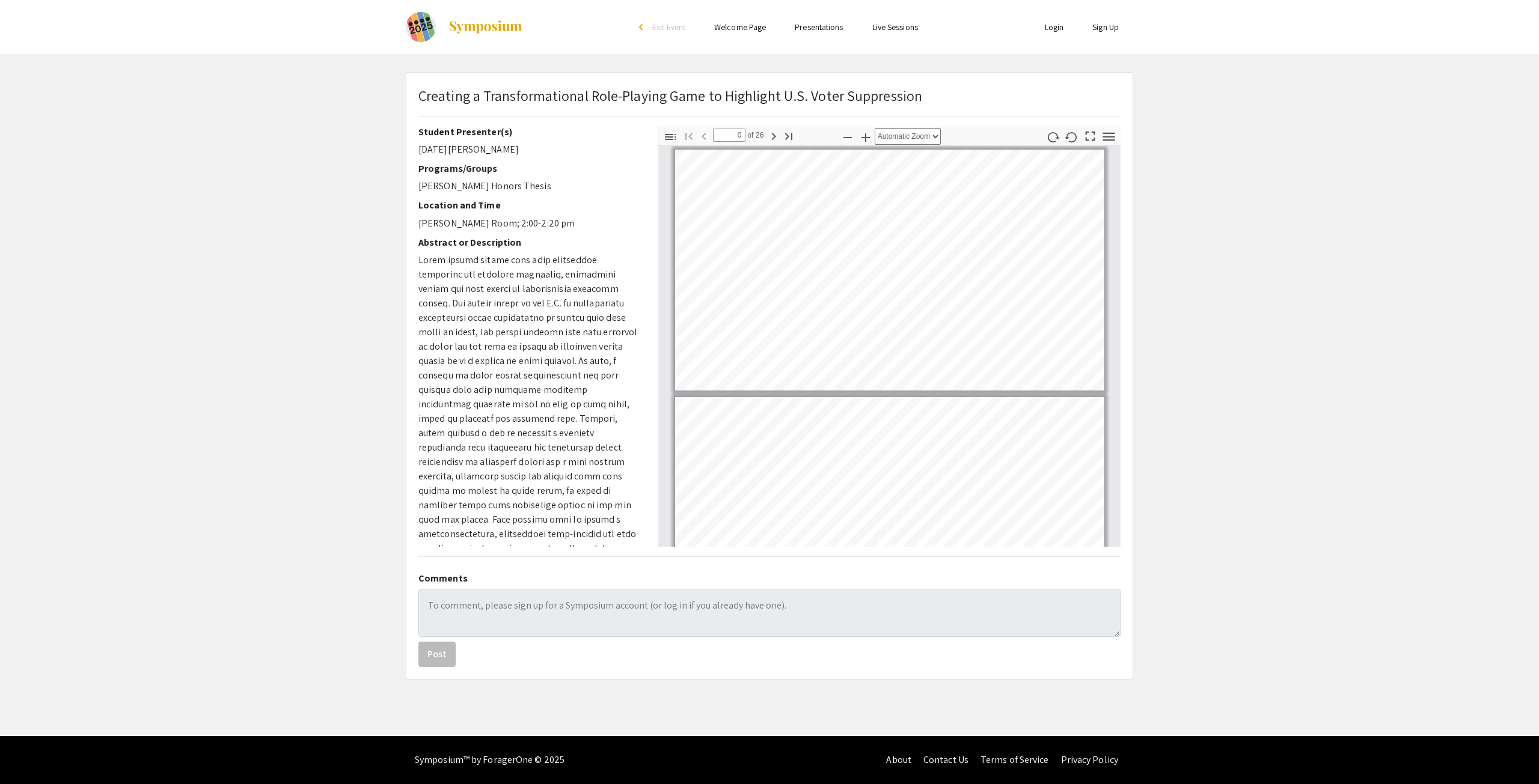
scroll to position [41, 0]
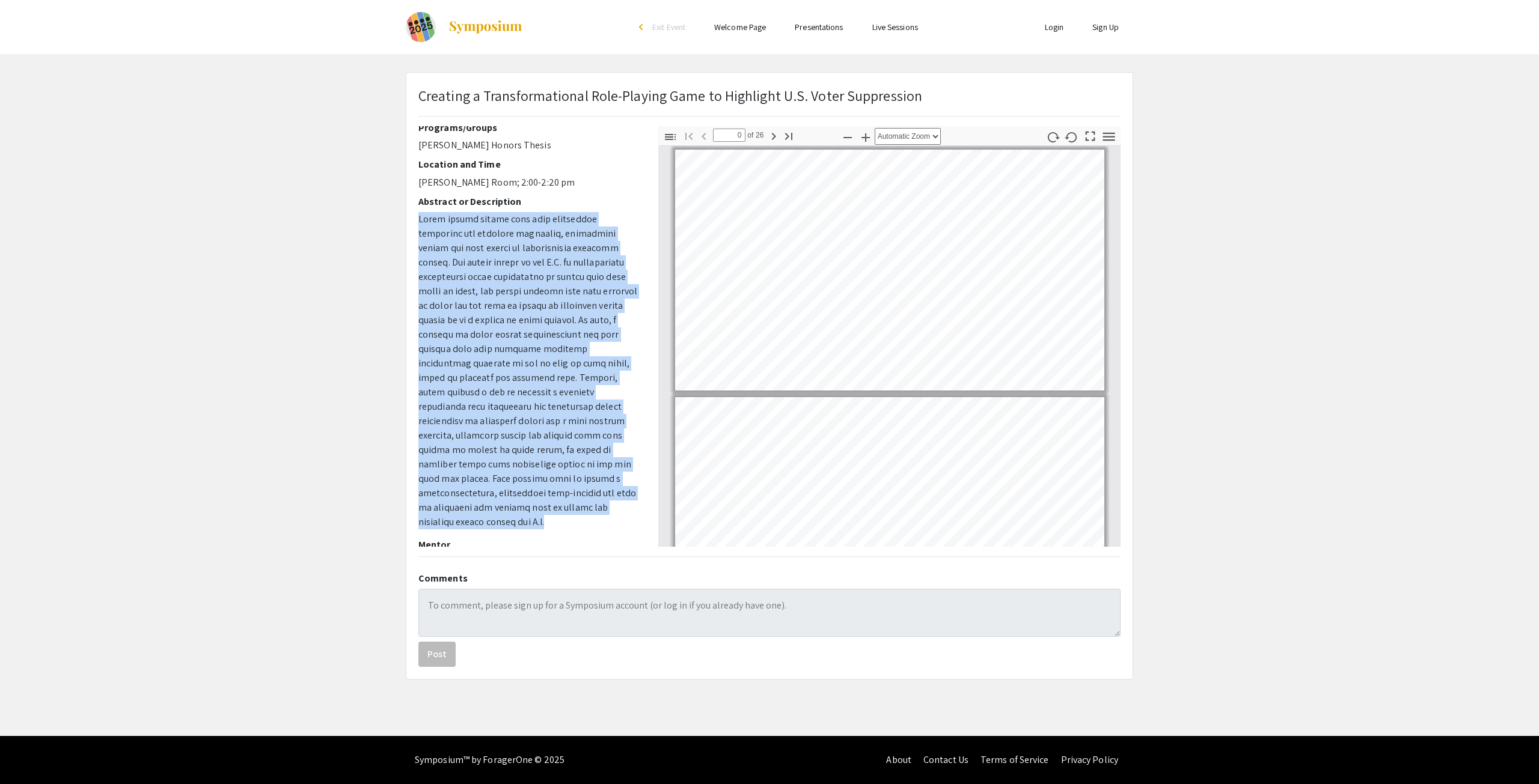
drag, startPoint x: 519, startPoint y: 498, endPoint x: 414, endPoint y: 218, distance: 299.0
click at [414, 218] on div "Student Presenter(s) [DATE][PERSON_NAME] Programs/Groups [PERSON_NAME] Honors T…" at bounding box center [529, 336] width 240 height 421
copy span "Voter access issues have been especially pertinent for national elections, espe…"
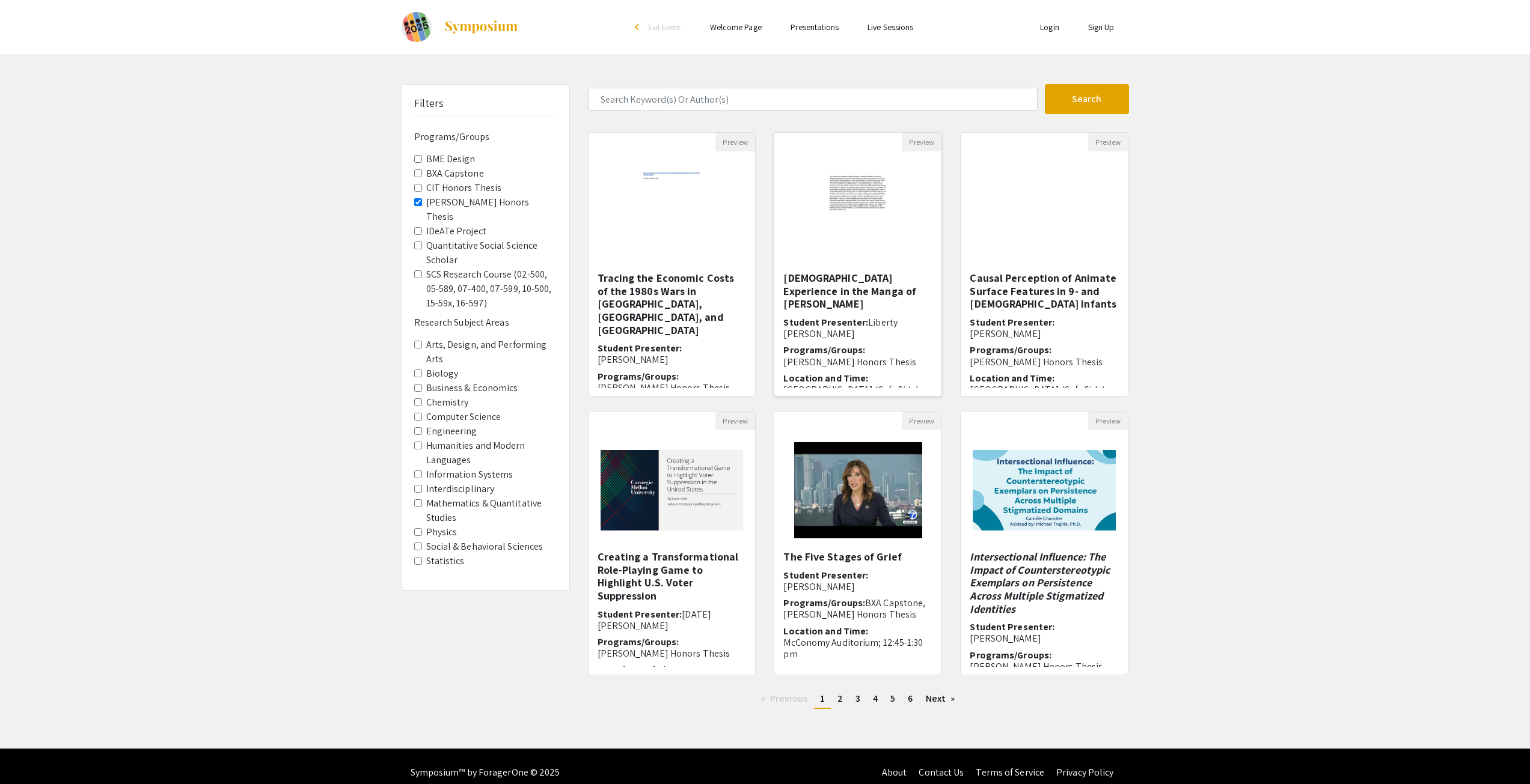
click at [899, 355] on span "[PERSON_NAME] Honors Thesis" at bounding box center [850, 362] width 133 height 13
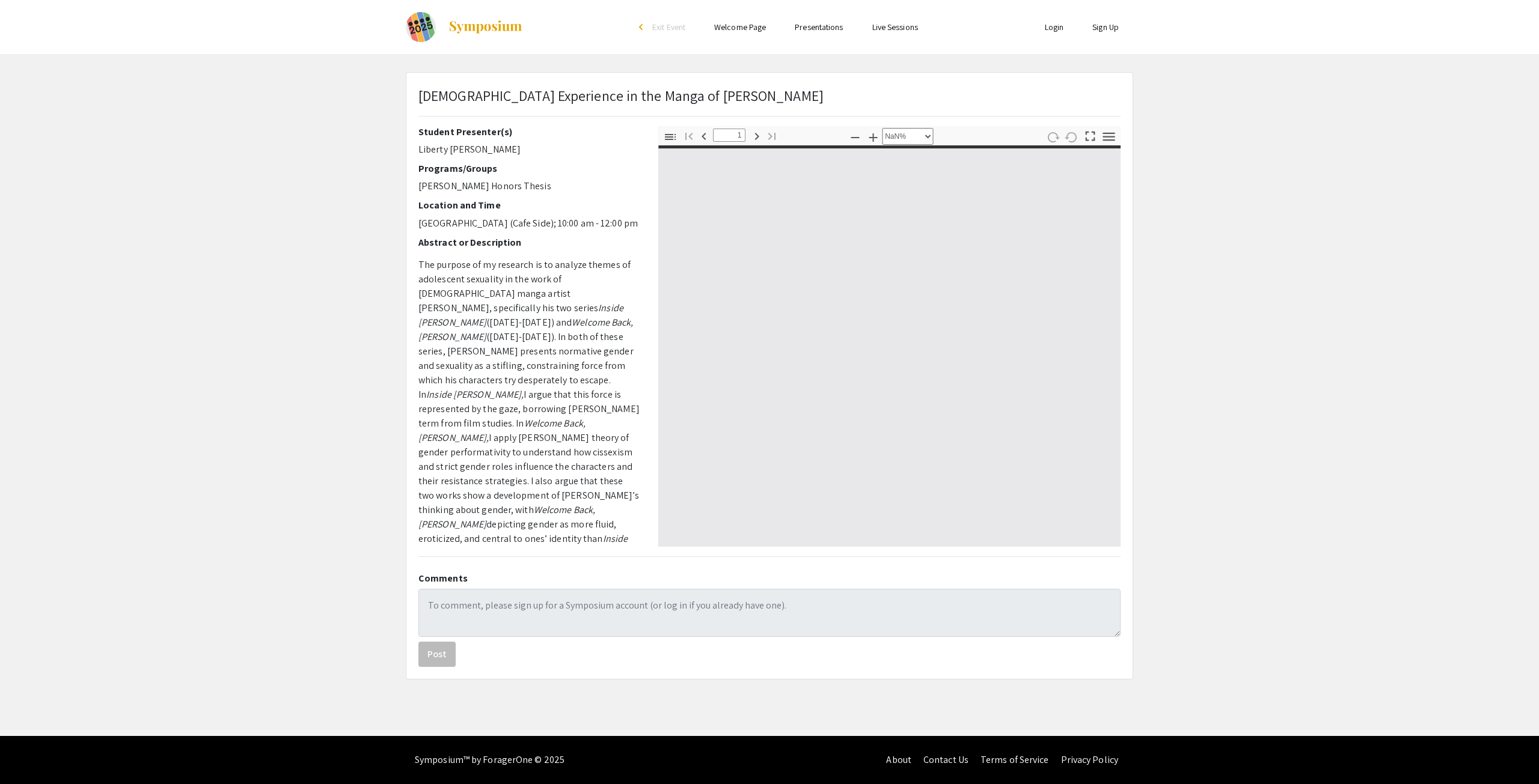
select select "auto"
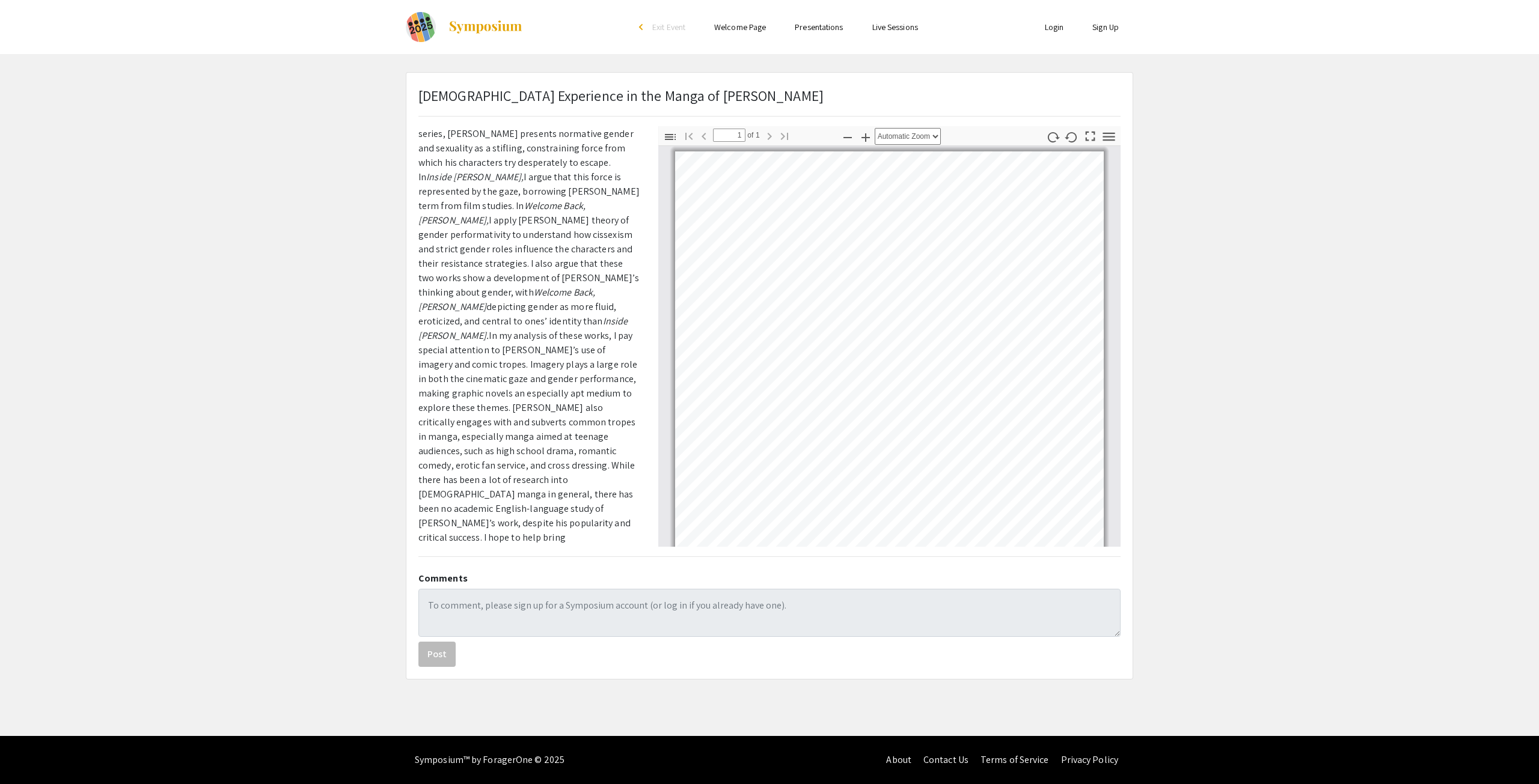
scroll to position [220, 0]
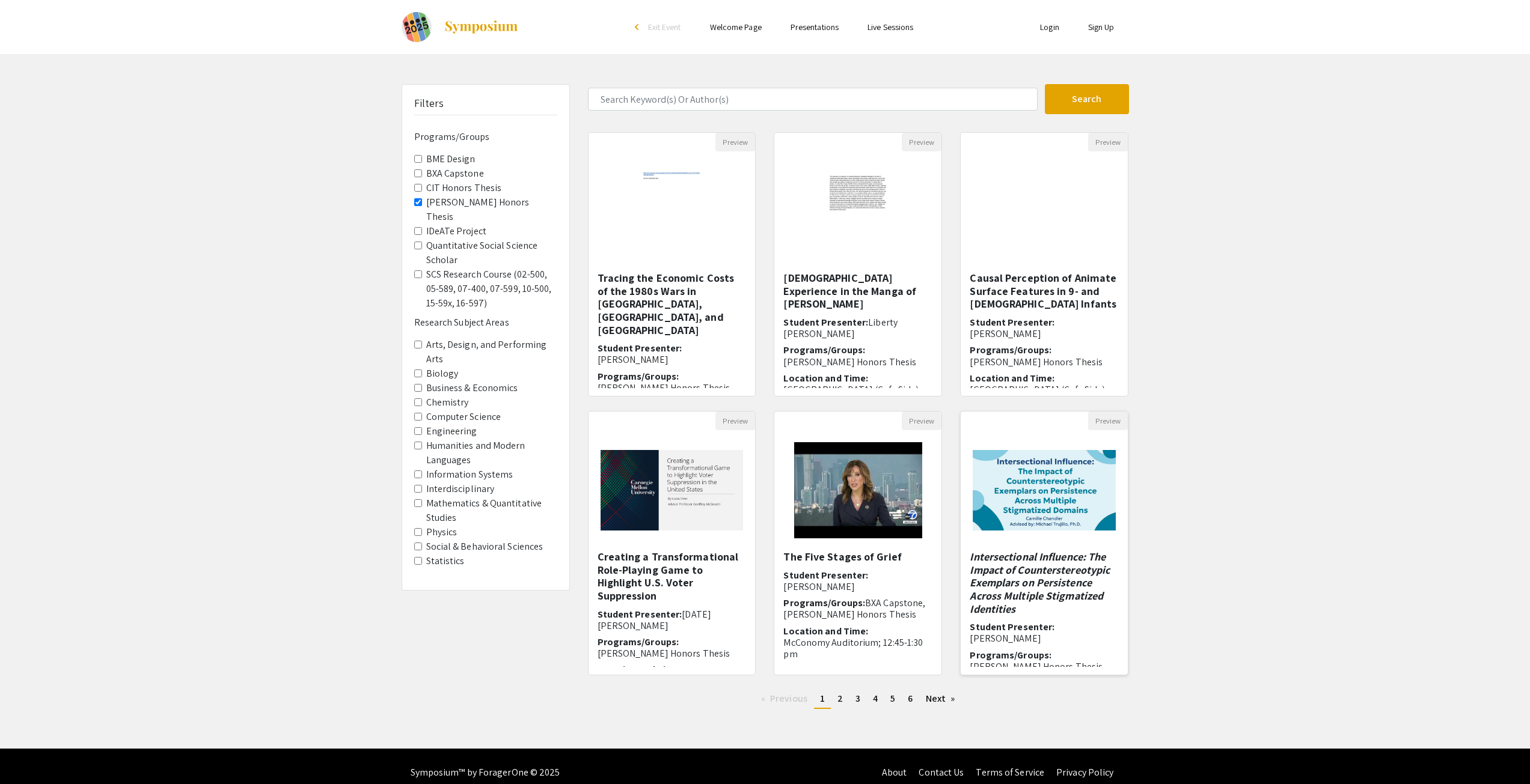
click at [1038, 501] on img "Open Presentation <p><strong><em>Intersectional Influence: The Impact of Counte…" at bounding box center [1044, 490] width 167 height 105
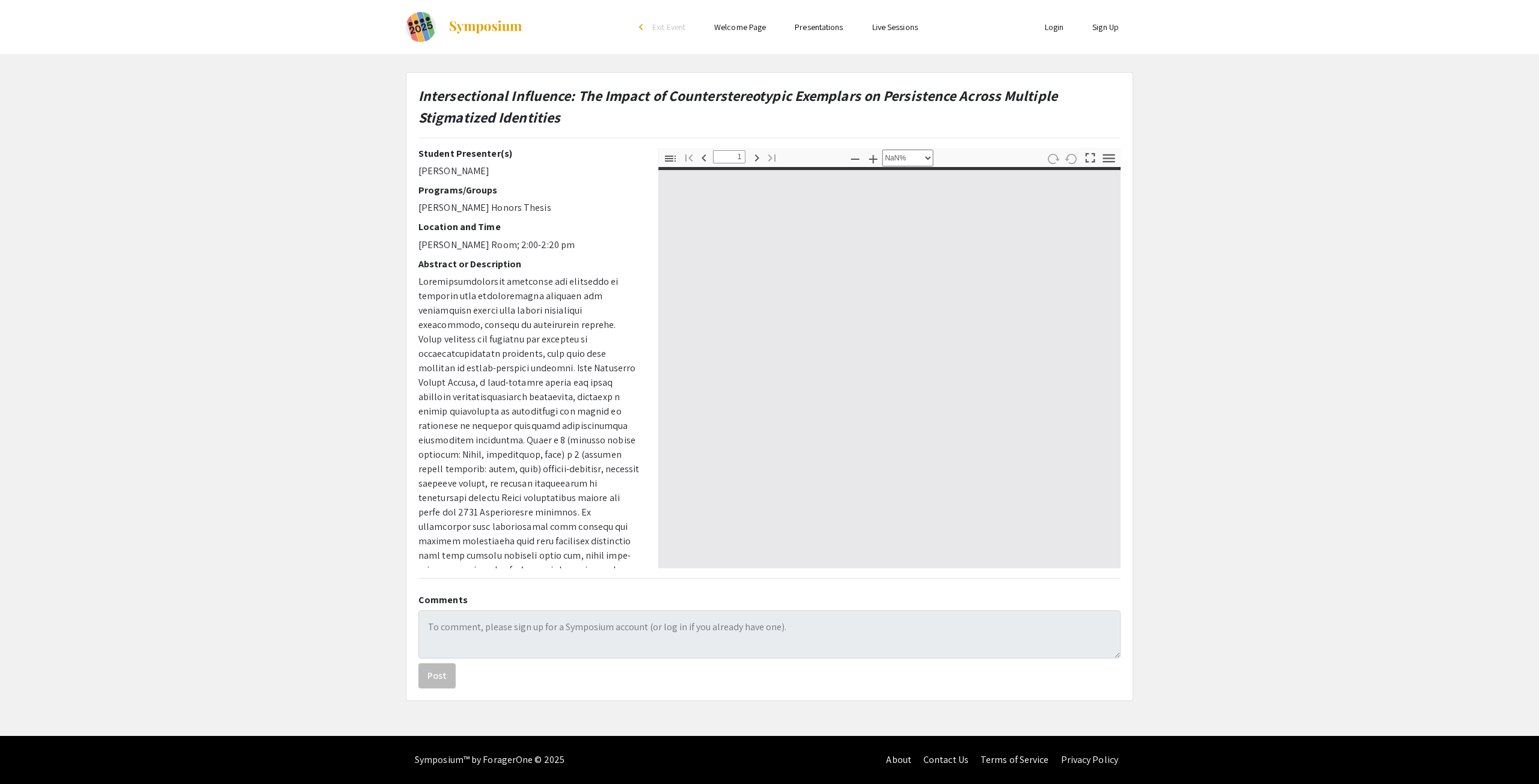
select select "auto"
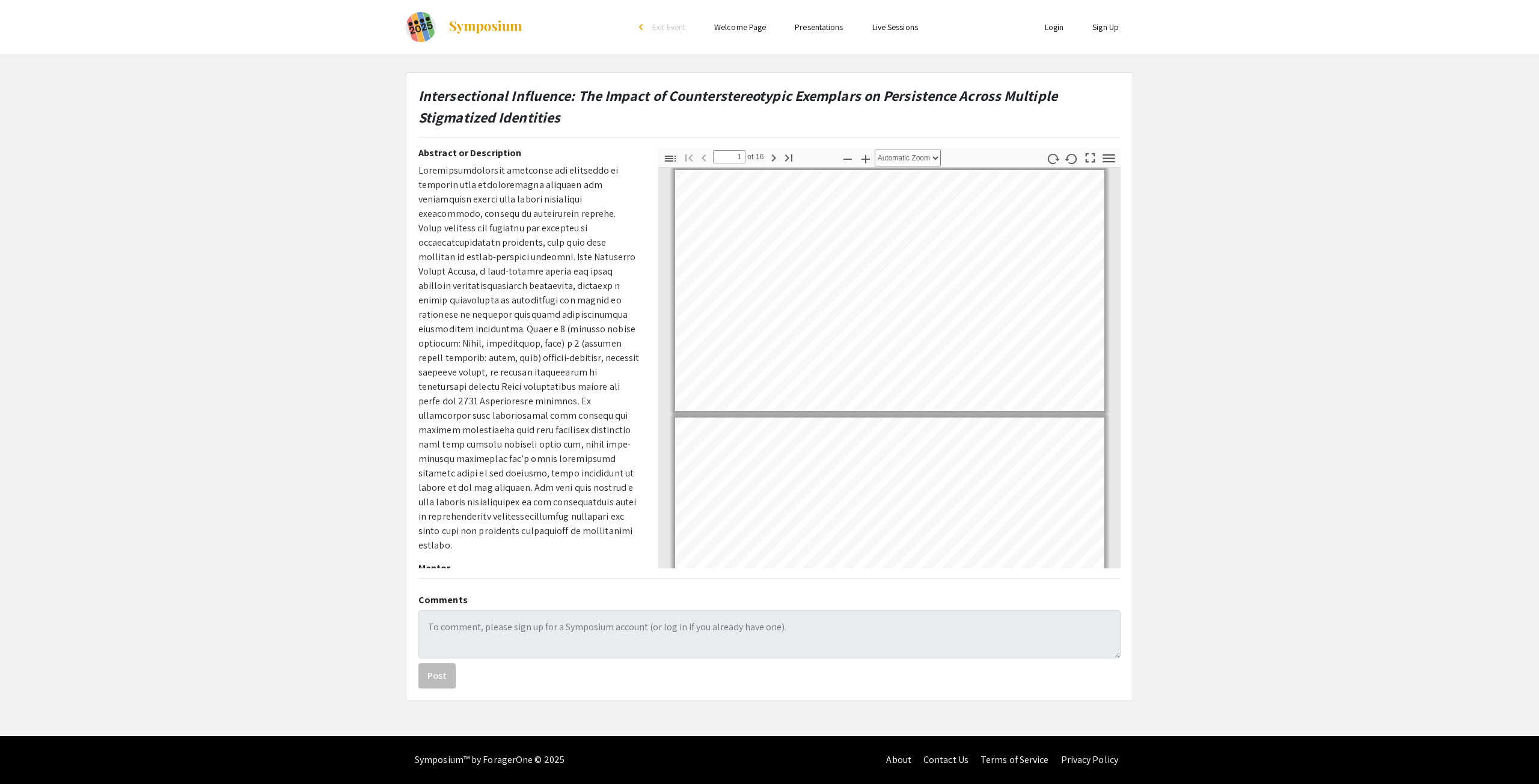
scroll to position [113, 0]
drag, startPoint x: 617, startPoint y: 517, endPoint x: 397, endPoint y: 173, distance: 408.3
click at [404, 171] on div "Intersectional Influence: The Impact of Counterstereotypic Exemplars on Persist…" at bounding box center [770, 387] width 746 height 629
copy span "Loremipsumdolorsit ametconse adi elitseddo ei temporin utla etdoloremagna aliqu…"
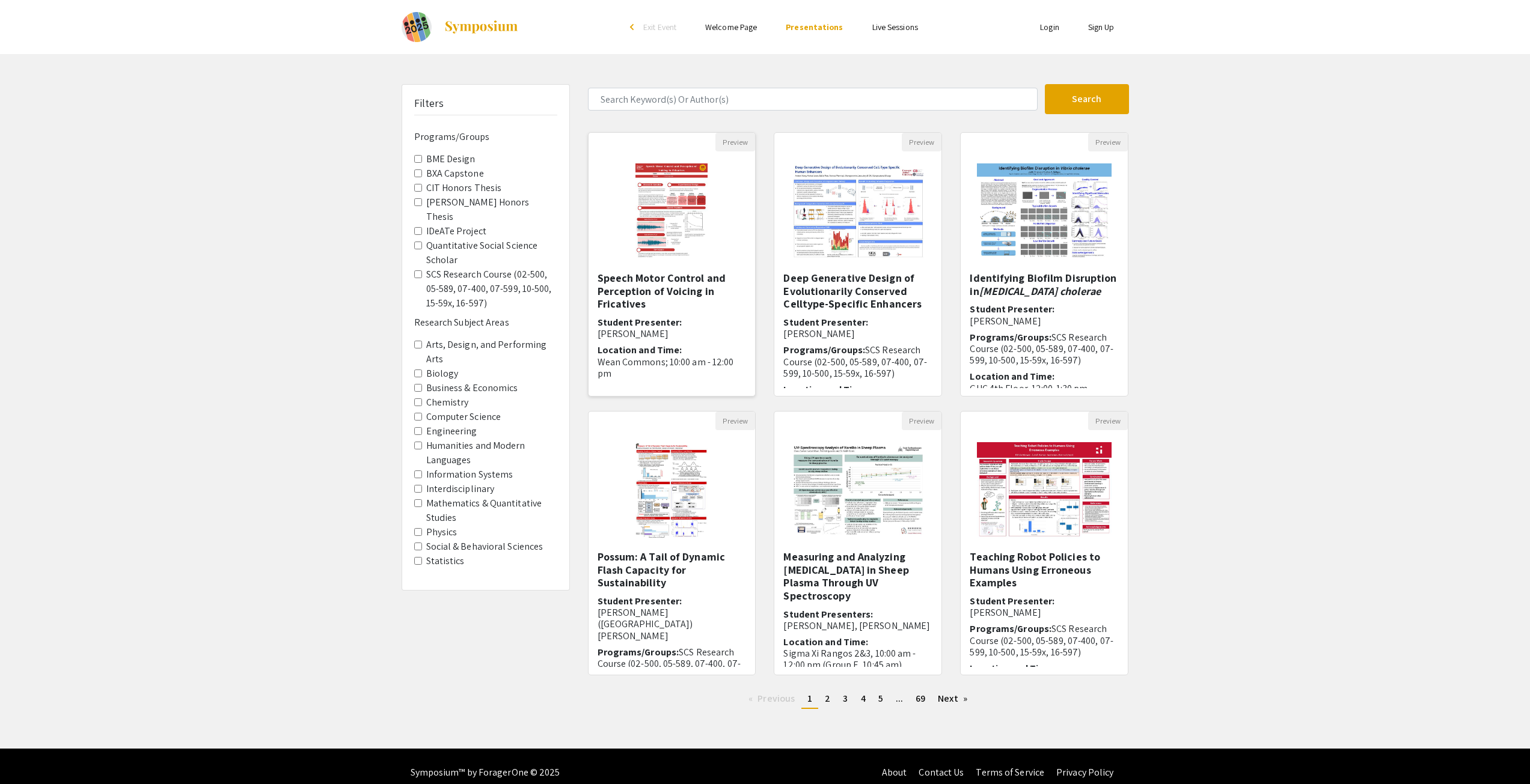
click at [658, 300] on h5 "Speech Motor Control and Perception of Voicing in Fricatives" at bounding box center [673, 291] width 149 height 39
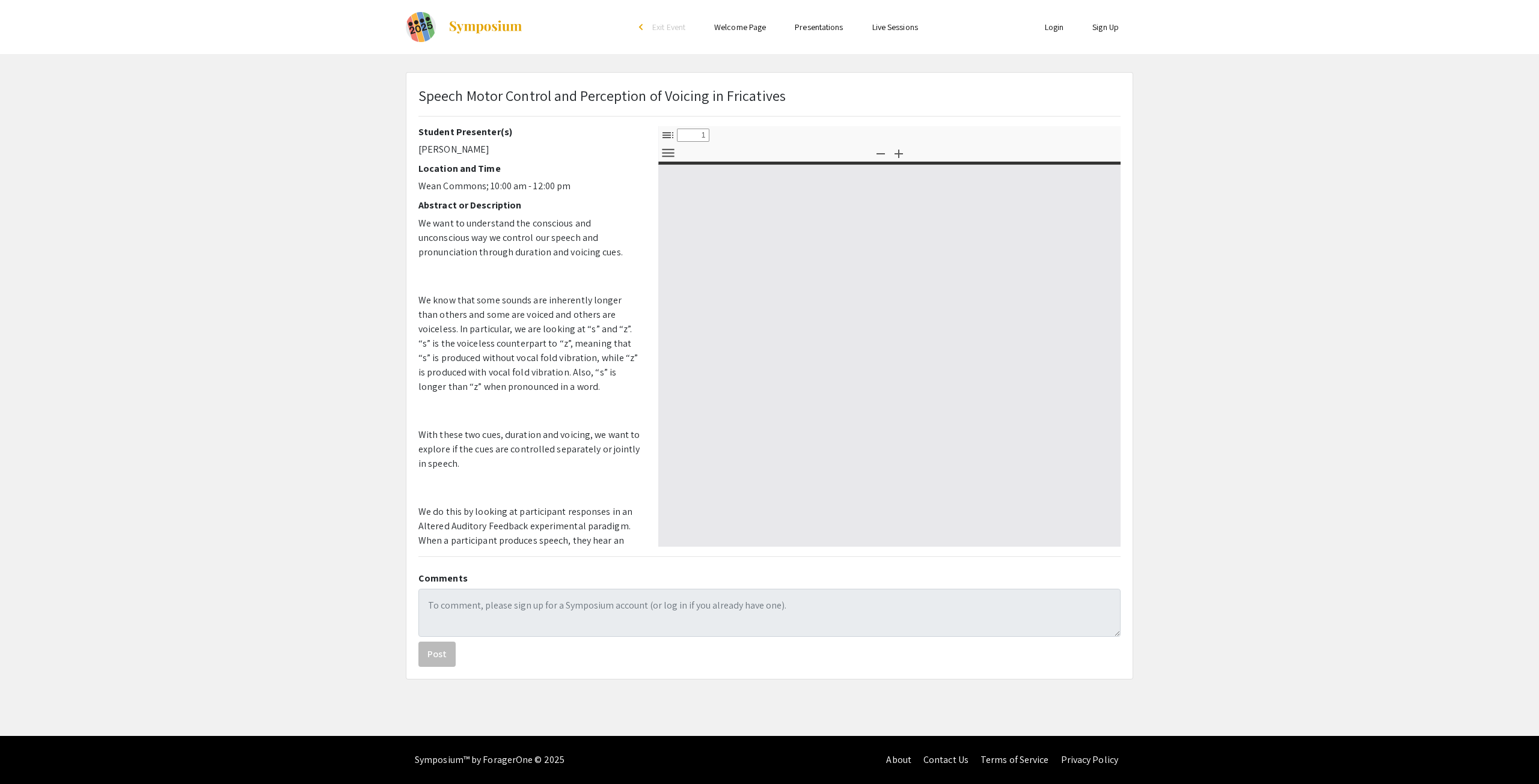
select select "custom"
type input "0"
select select "custom"
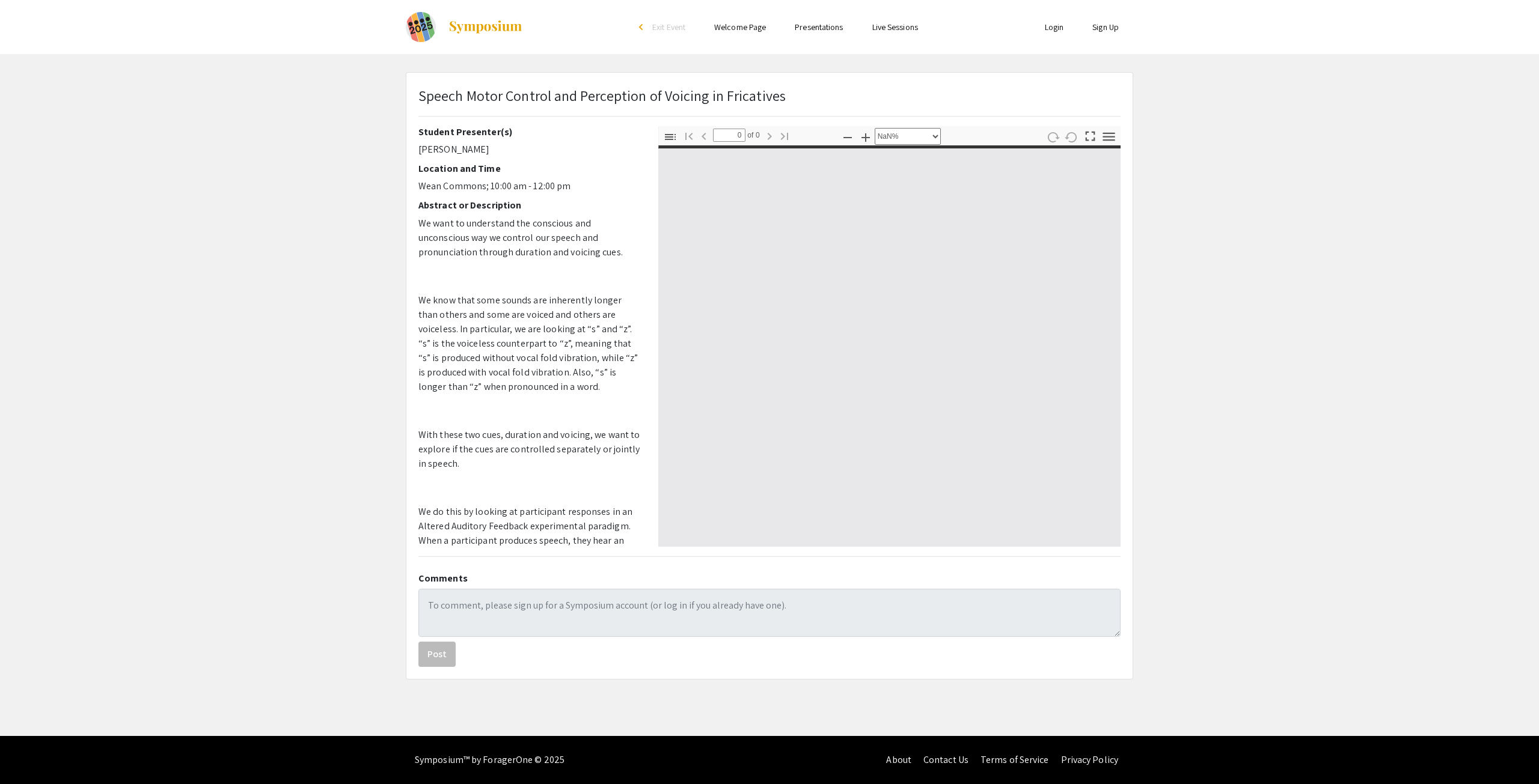
type input "1"
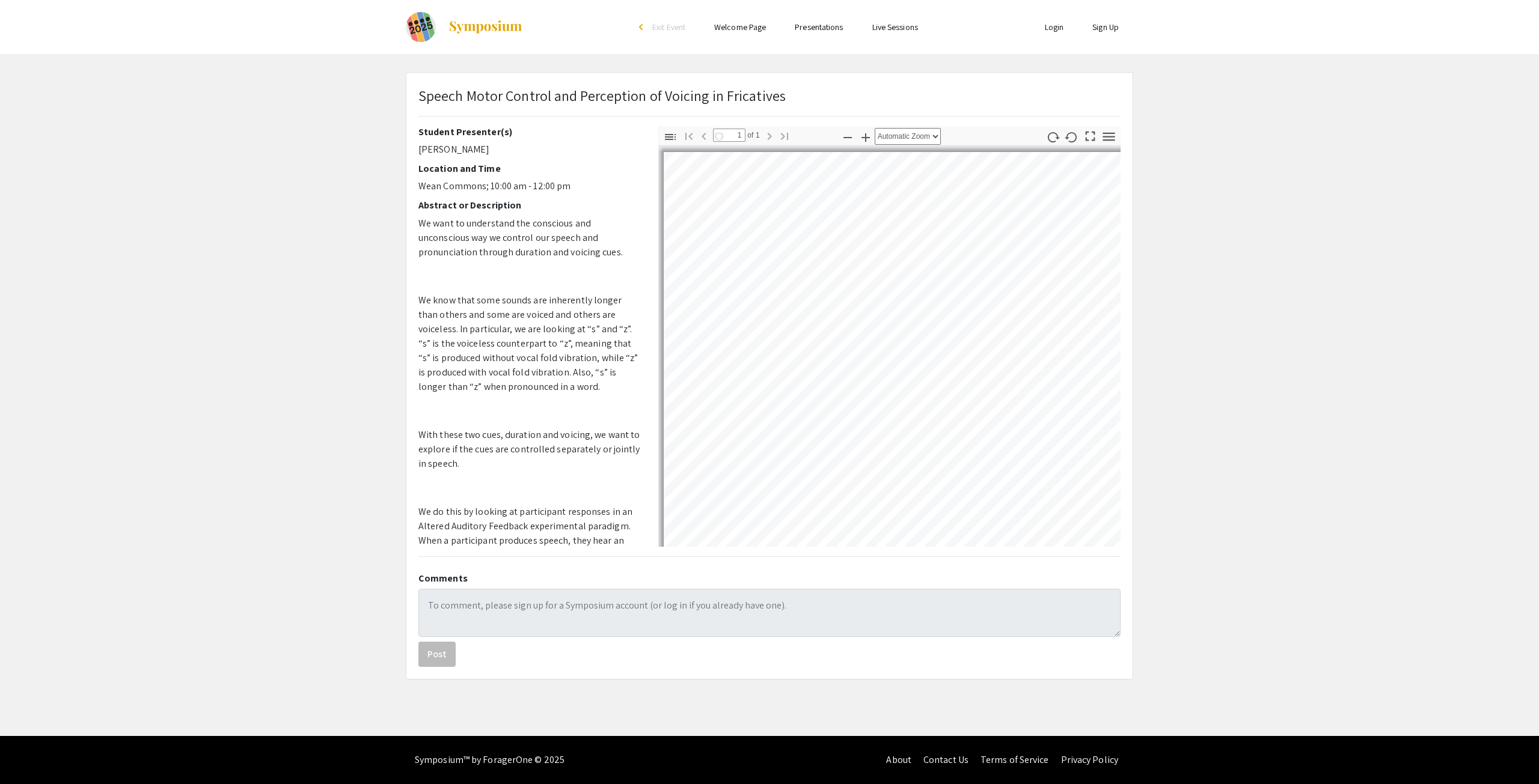
select select "auto"
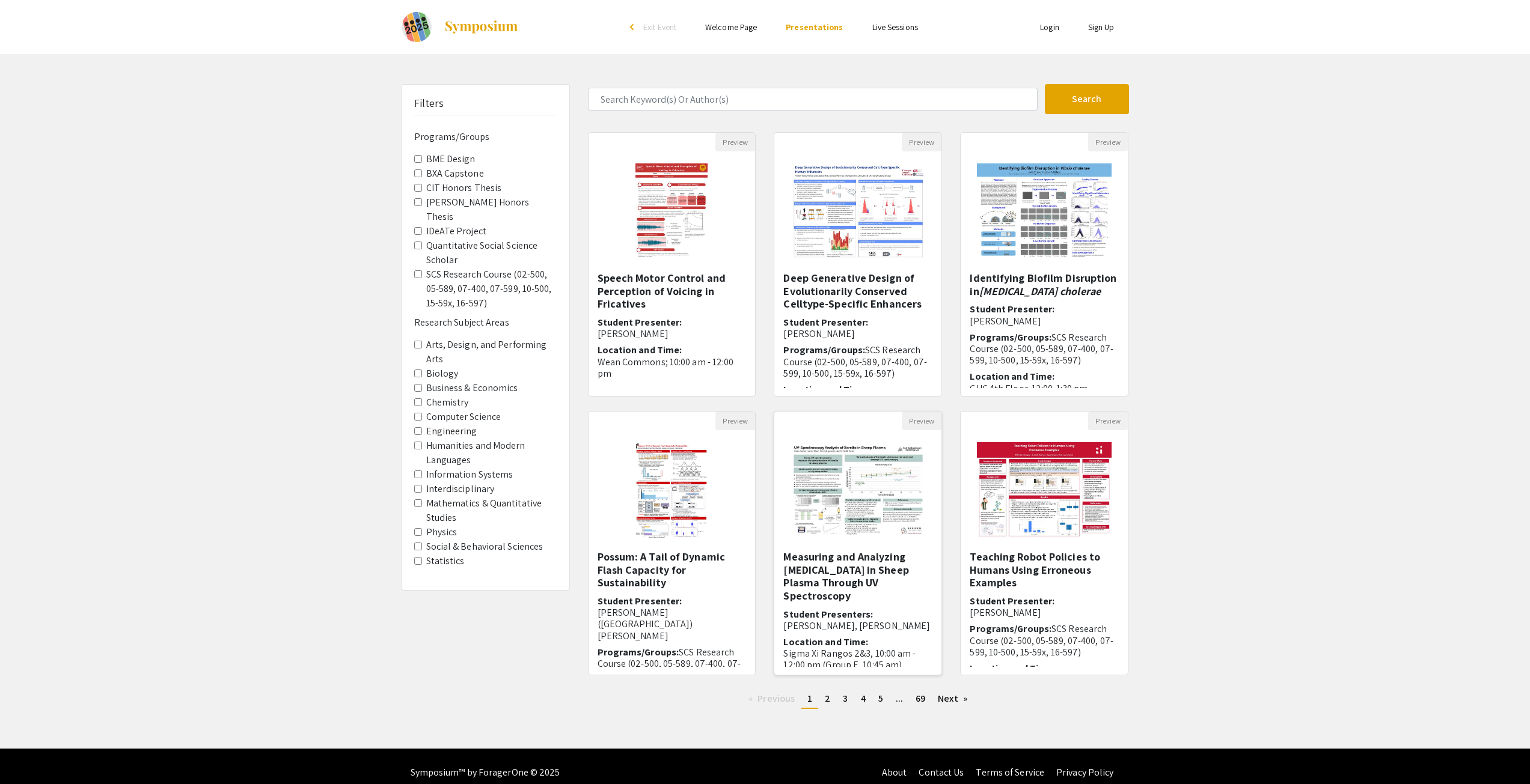
click at [881, 503] on img at bounding box center [858, 490] width 159 height 120
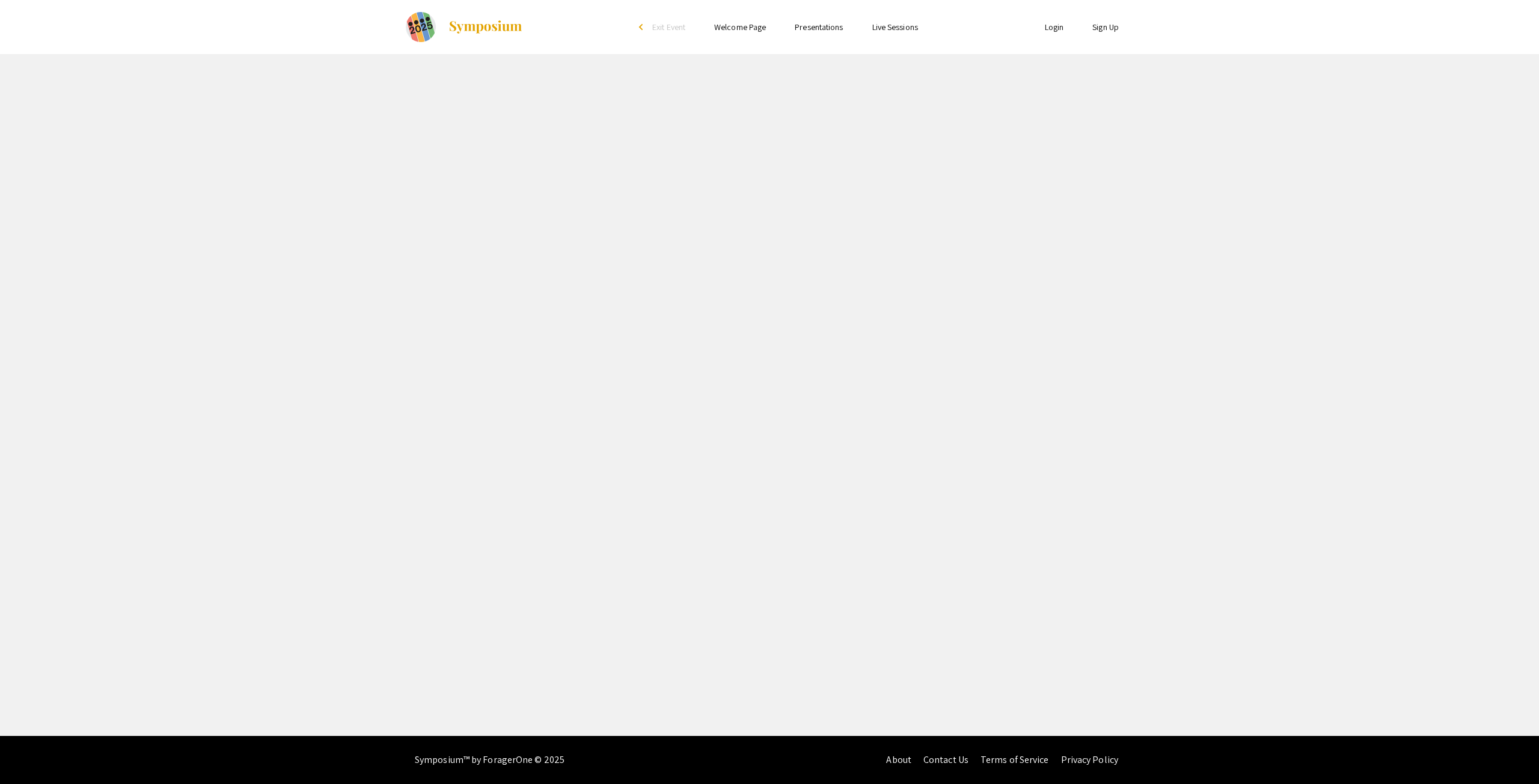
select select "custom"
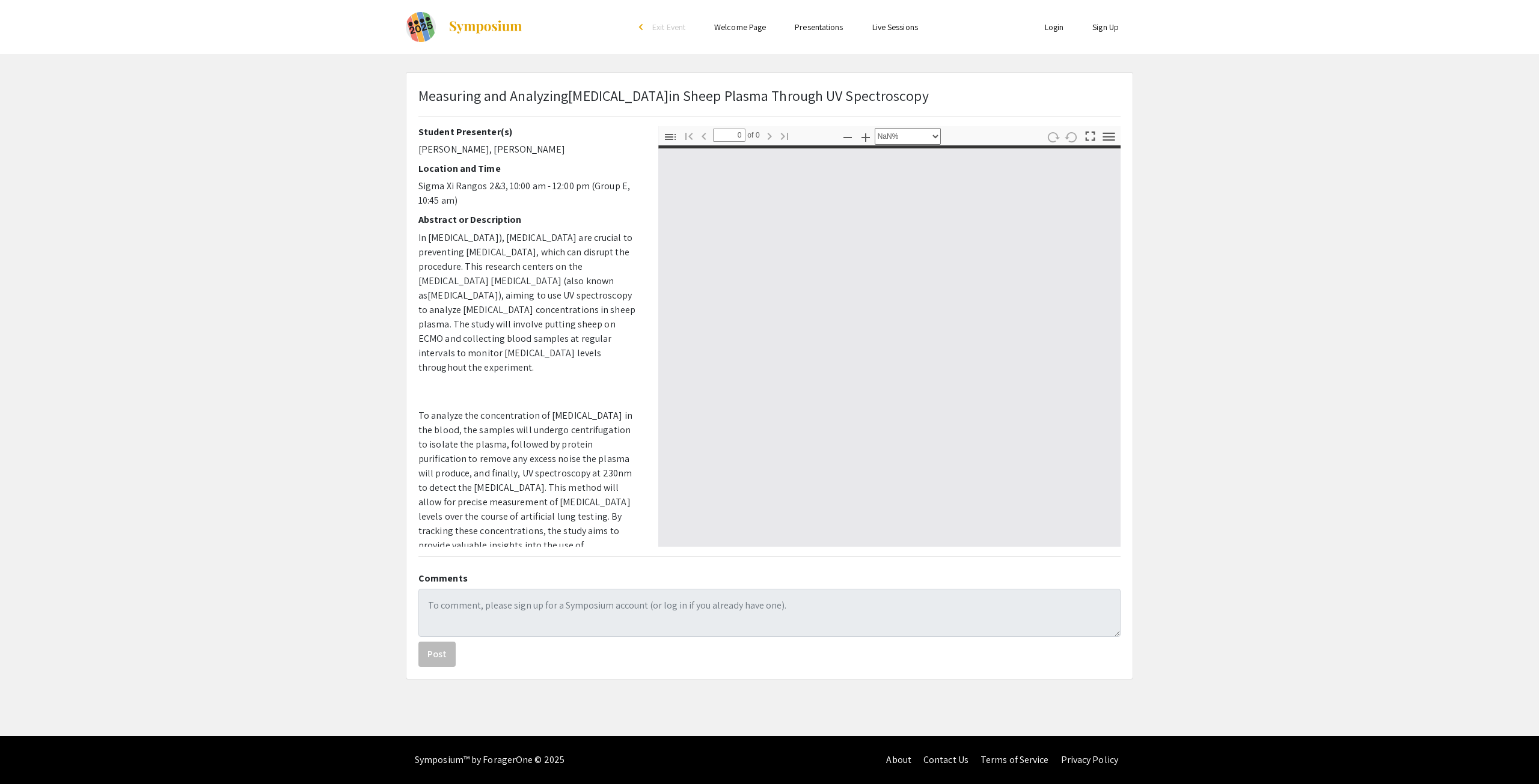
type input "1"
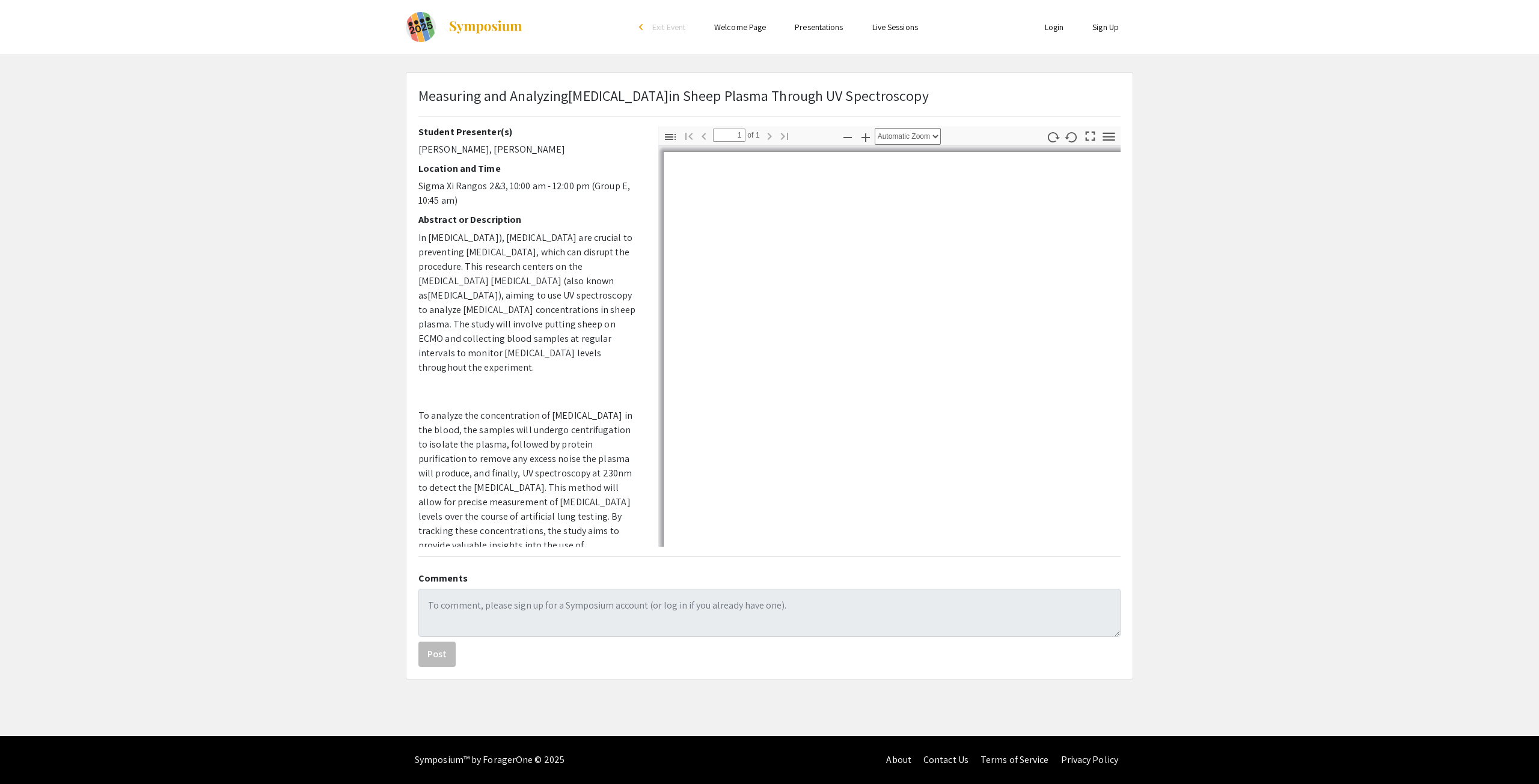
select select "auto"
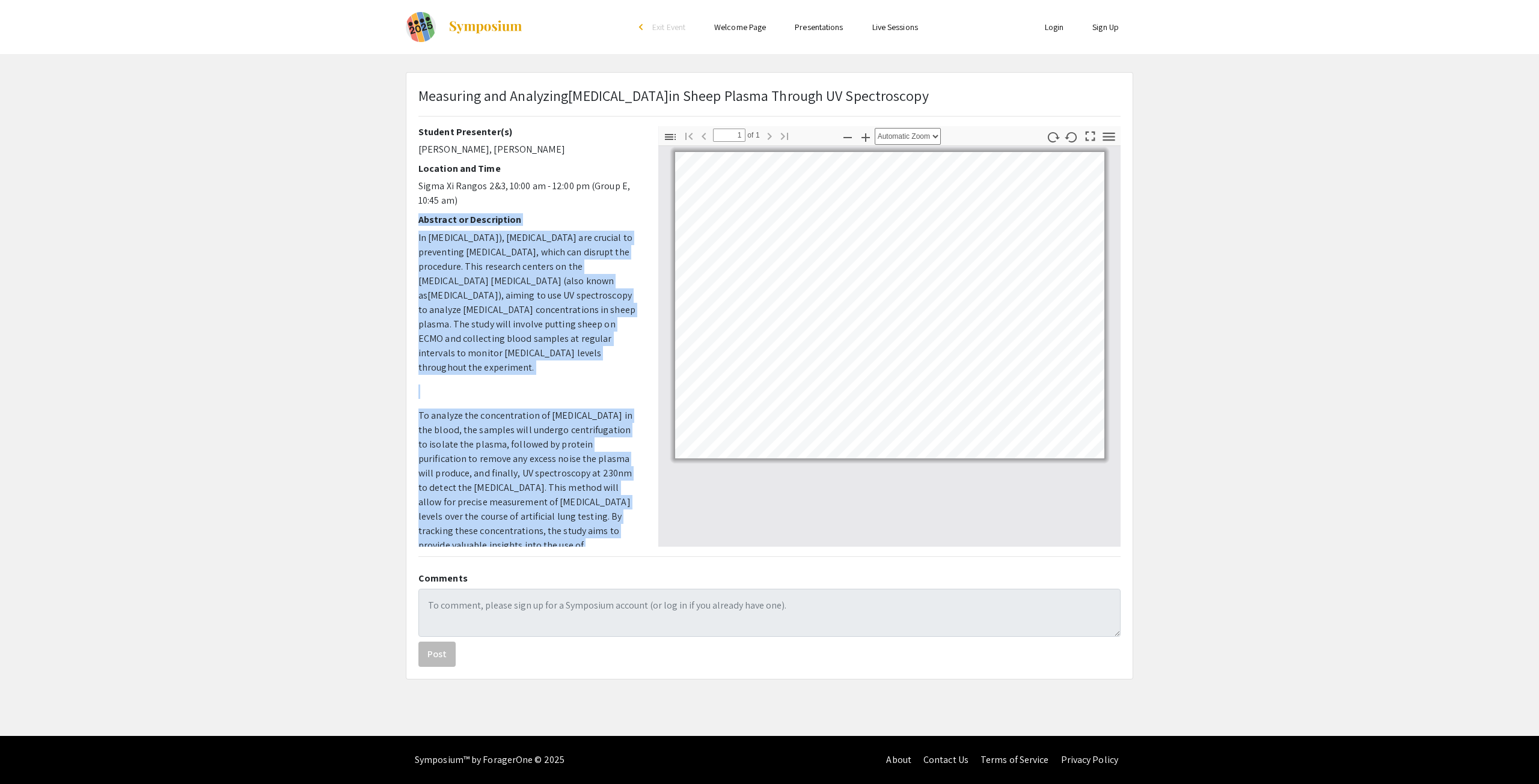
drag, startPoint x: 641, startPoint y: 204, endPoint x: 658, endPoint y: 302, distance: 99.5
click at [658, 302] on div "Student Presenter(s) Isabel Khan, Ciara Carter Location and Time Sigma Xi Rango…" at bounding box center [769, 336] width 720 height 421
click at [644, 317] on div "Student Presenter(s) Isabel Khan, Ciara Carter Location and Time Sigma Xi Rango…" at bounding box center [529, 336] width 240 height 421
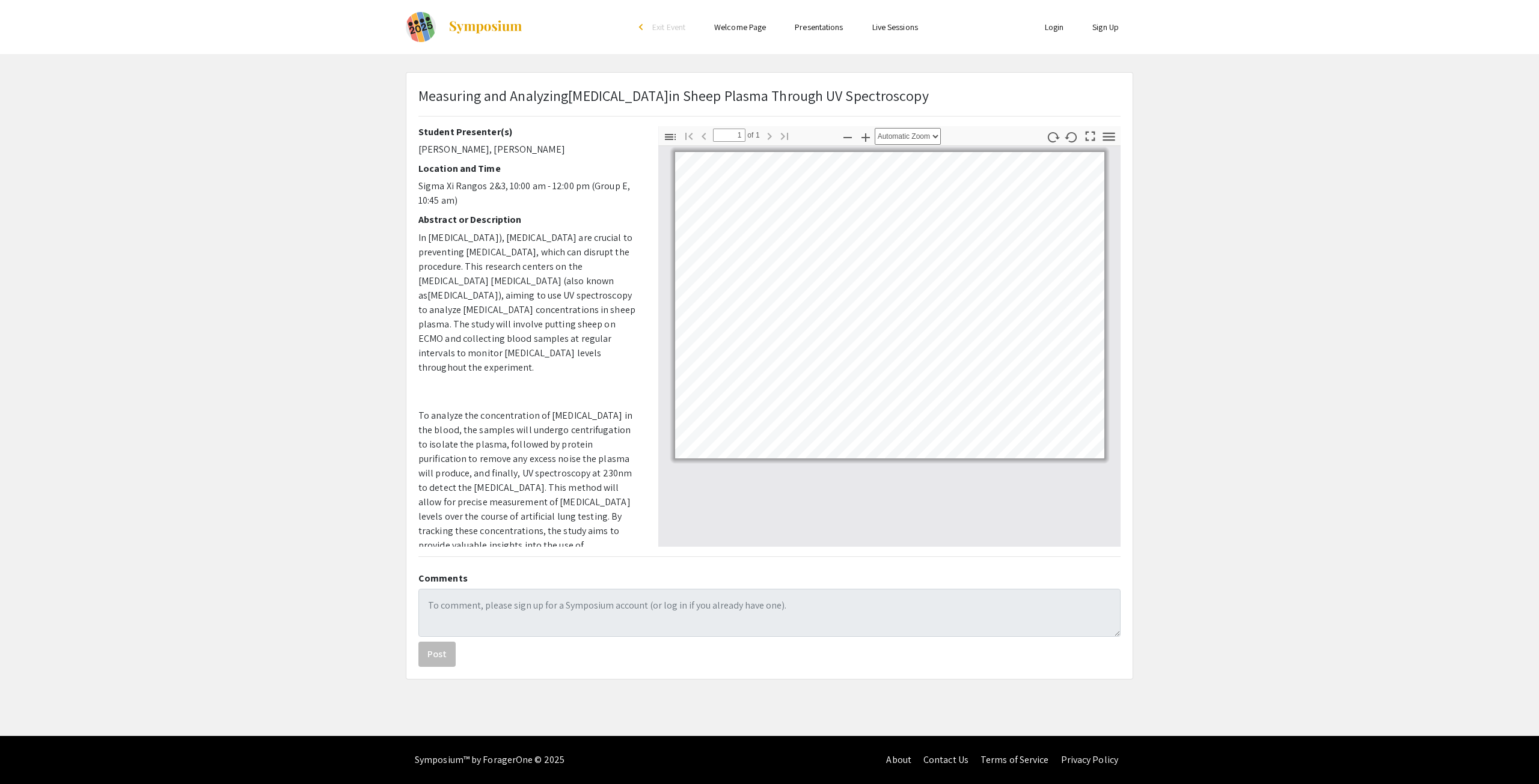
click at [936, 516] on div at bounding box center [890, 347] width 463 height 401
drag, startPoint x: 641, startPoint y: 147, endPoint x: 642, endPoint y: 190, distance: 43.0
click at [642, 190] on div "Student Presenter(s) Isabel Khan, Ciara Carter Location and Time Sigma Xi Rango…" at bounding box center [529, 336] width 240 height 421
click at [632, 215] on h2 "Abstract or Description" at bounding box center [530, 219] width 222 height 12
click at [744, 29] on link "Welcome Page" at bounding box center [740, 28] width 52 height 11
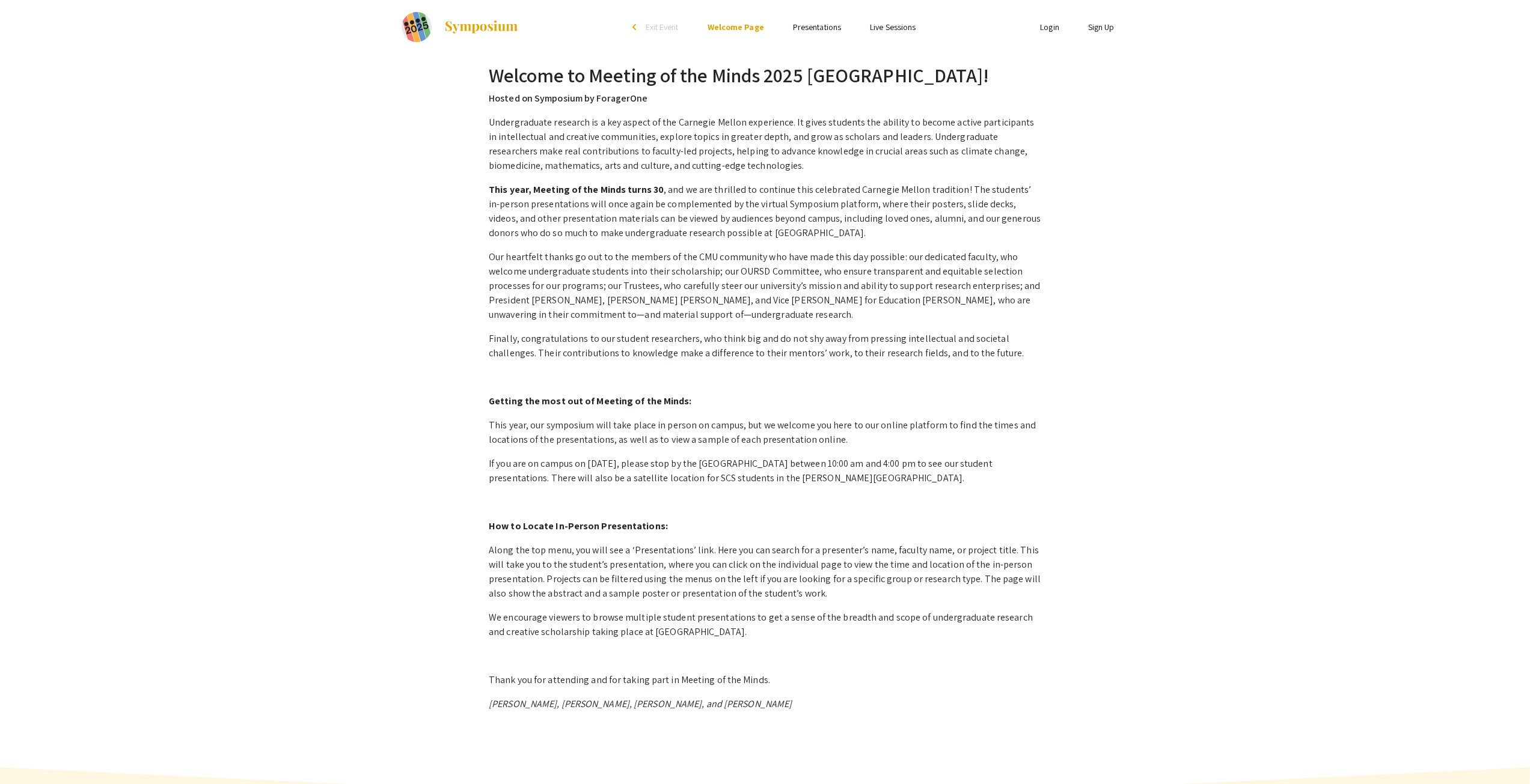
click at [812, 25] on link "Presentations" at bounding box center [817, 28] width 48 height 11
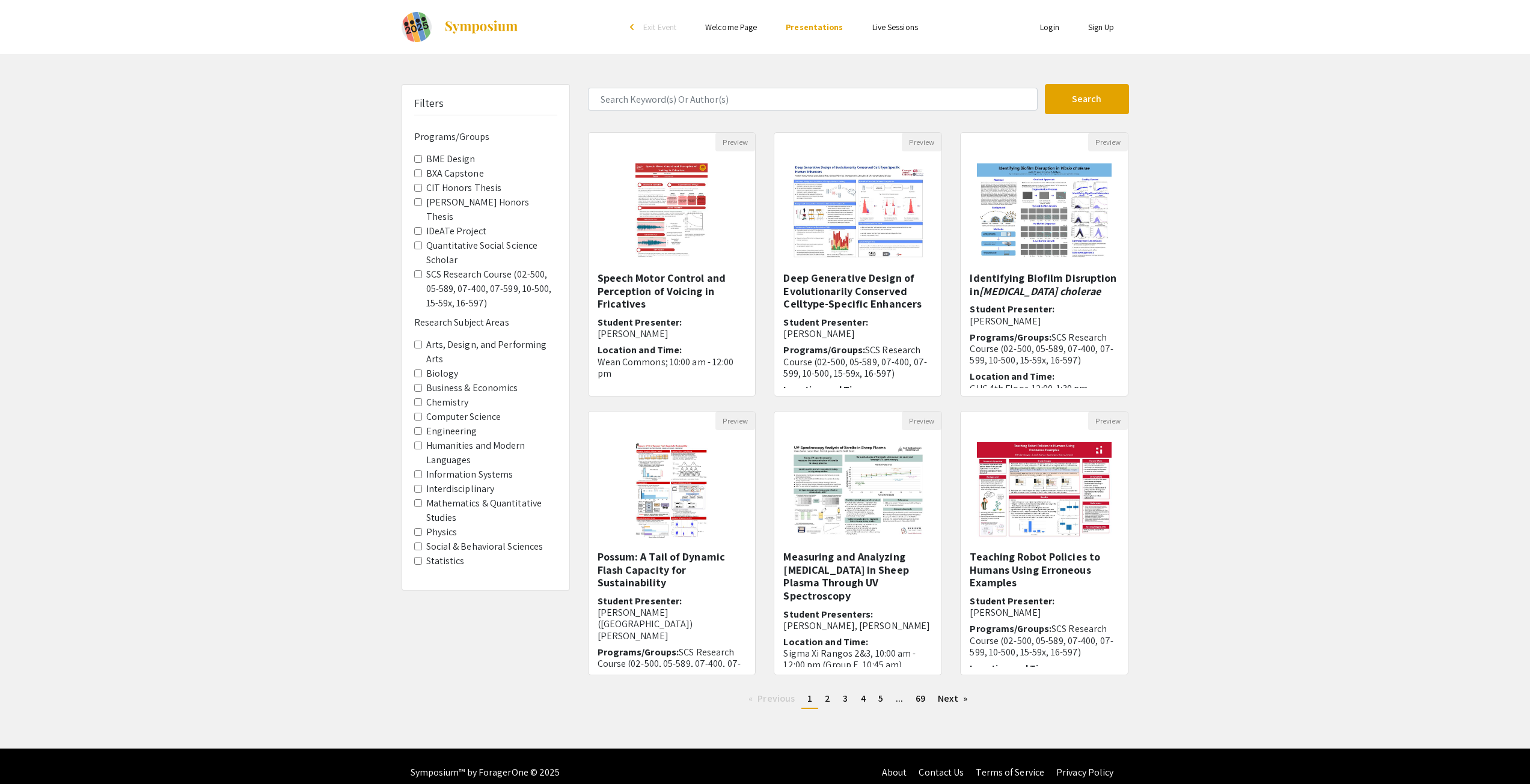
click at [415, 182] on span "CIT Honors Thesis" at bounding box center [485, 188] width 143 height 14
click at [418, 193] on span "CIT Honors Thesis" at bounding box center [485, 188] width 143 height 14
click at [416, 190] on Thesis "CIT Honors Thesis" at bounding box center [418, 188] width 8 height 8
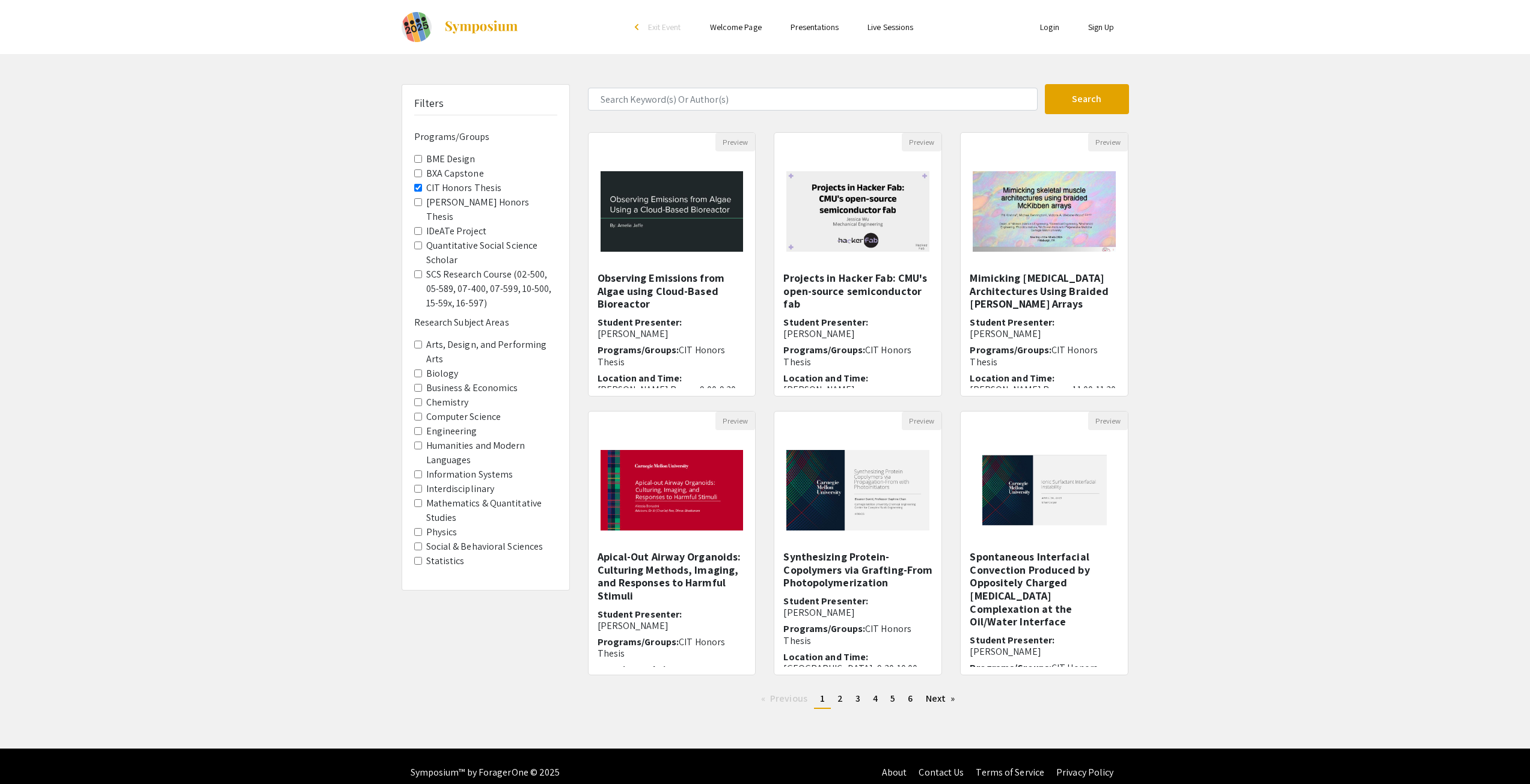
click at [418, 190] on Thesis "CIT Honors Thesis" at bounding box center [418, 188] width 8 height 8
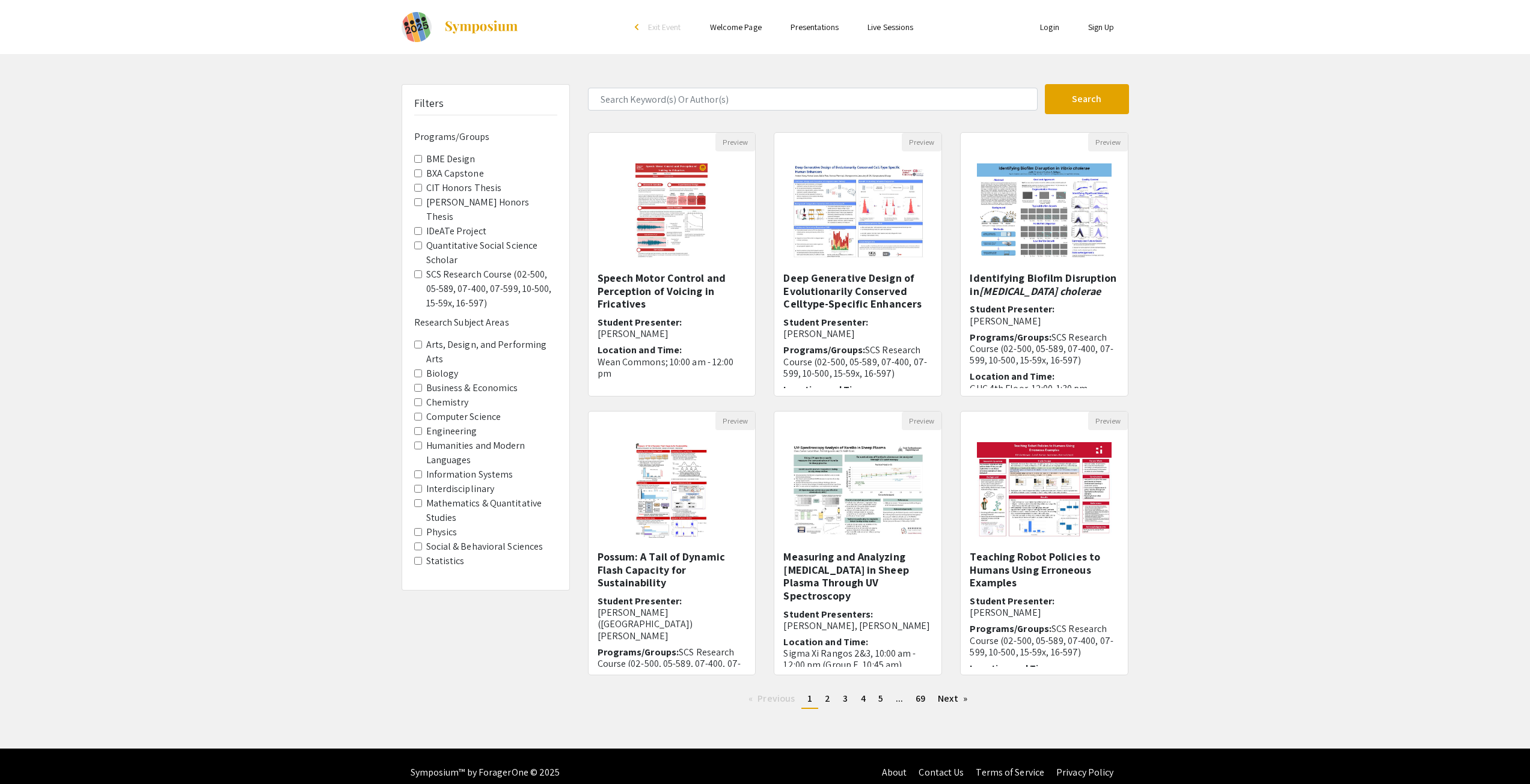
click at [417, 205] on Thesis "[PERSON_NAME] Honors Thesis" at bounding box center [418, 202] width 8 height 8
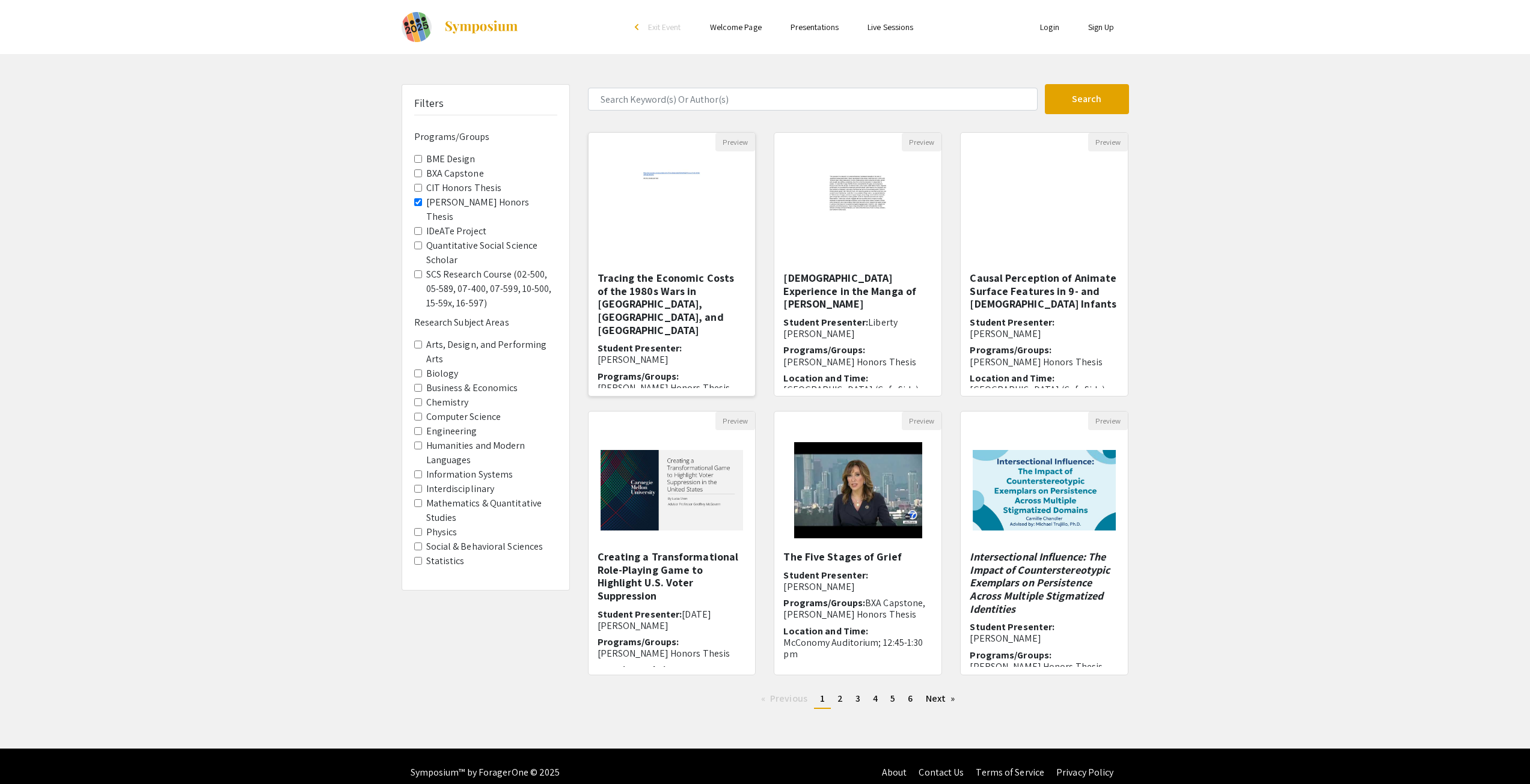
click at [697, 237] on img "Open Presentation <p>Tracing the Economic Costs of the 1980s Wars in Peru, Nica…" at bounding box center [672, 212] width 98 height 120
select select "custom"
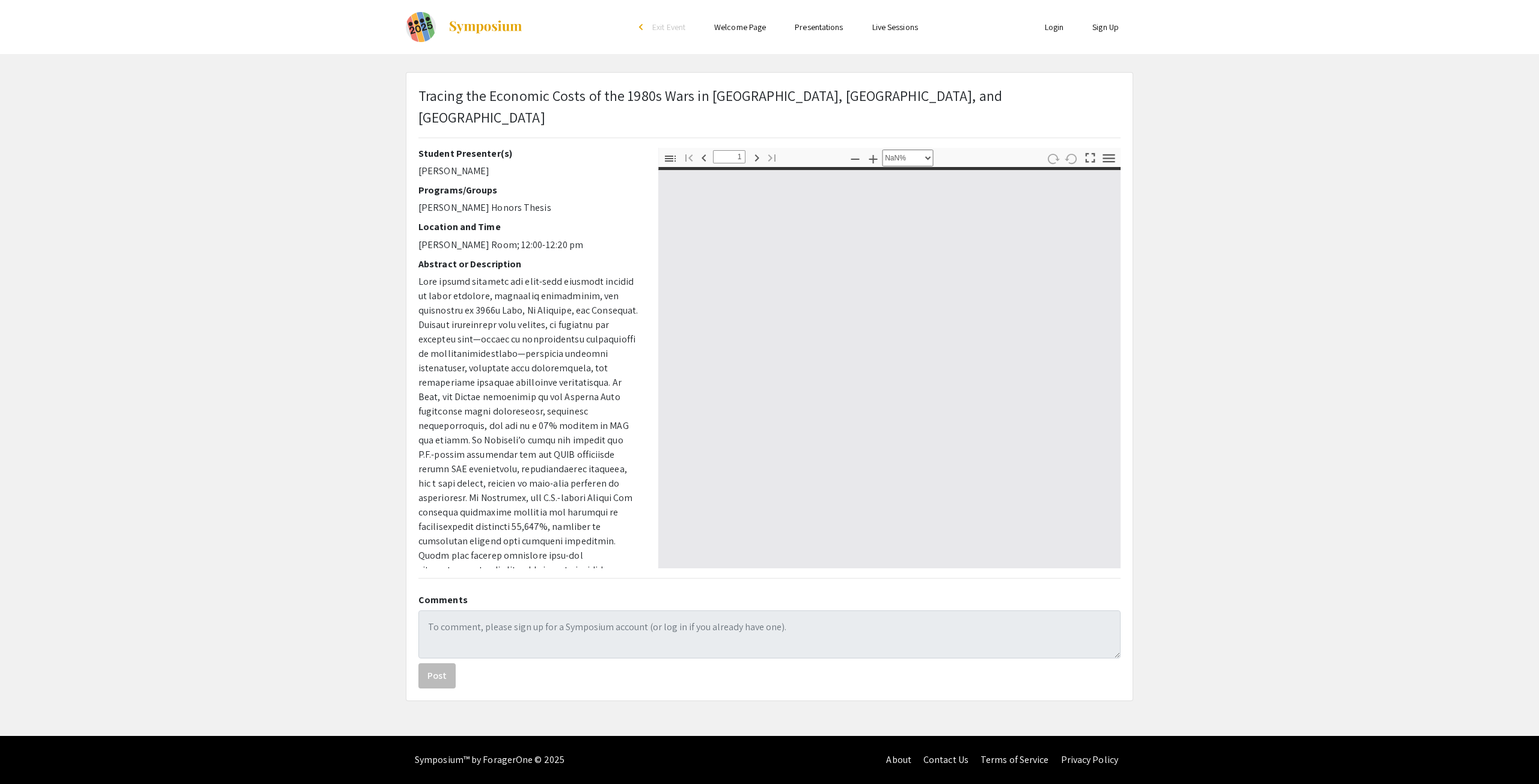
type input "0"
select select "custom"
type input "1"
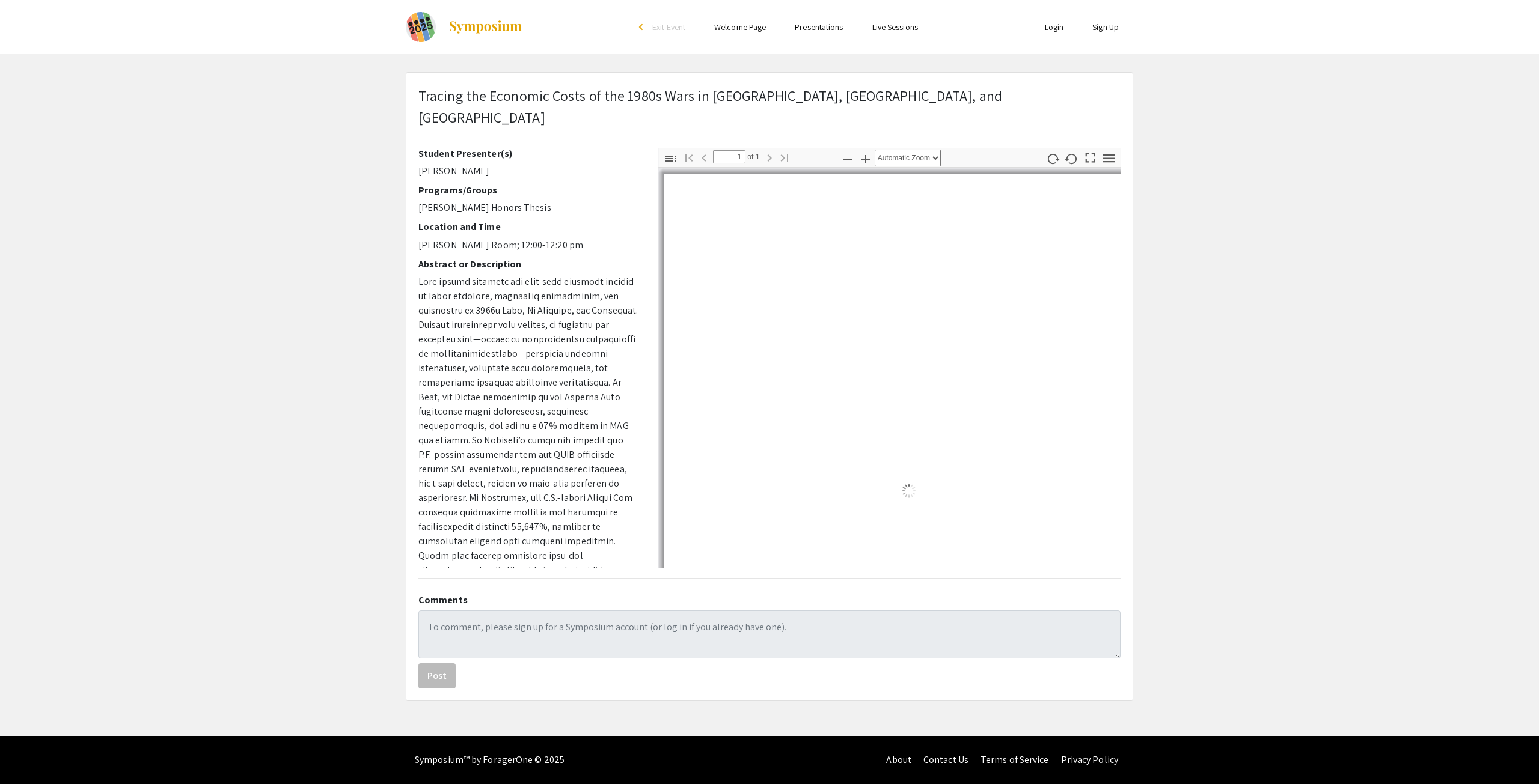
select select "auto"
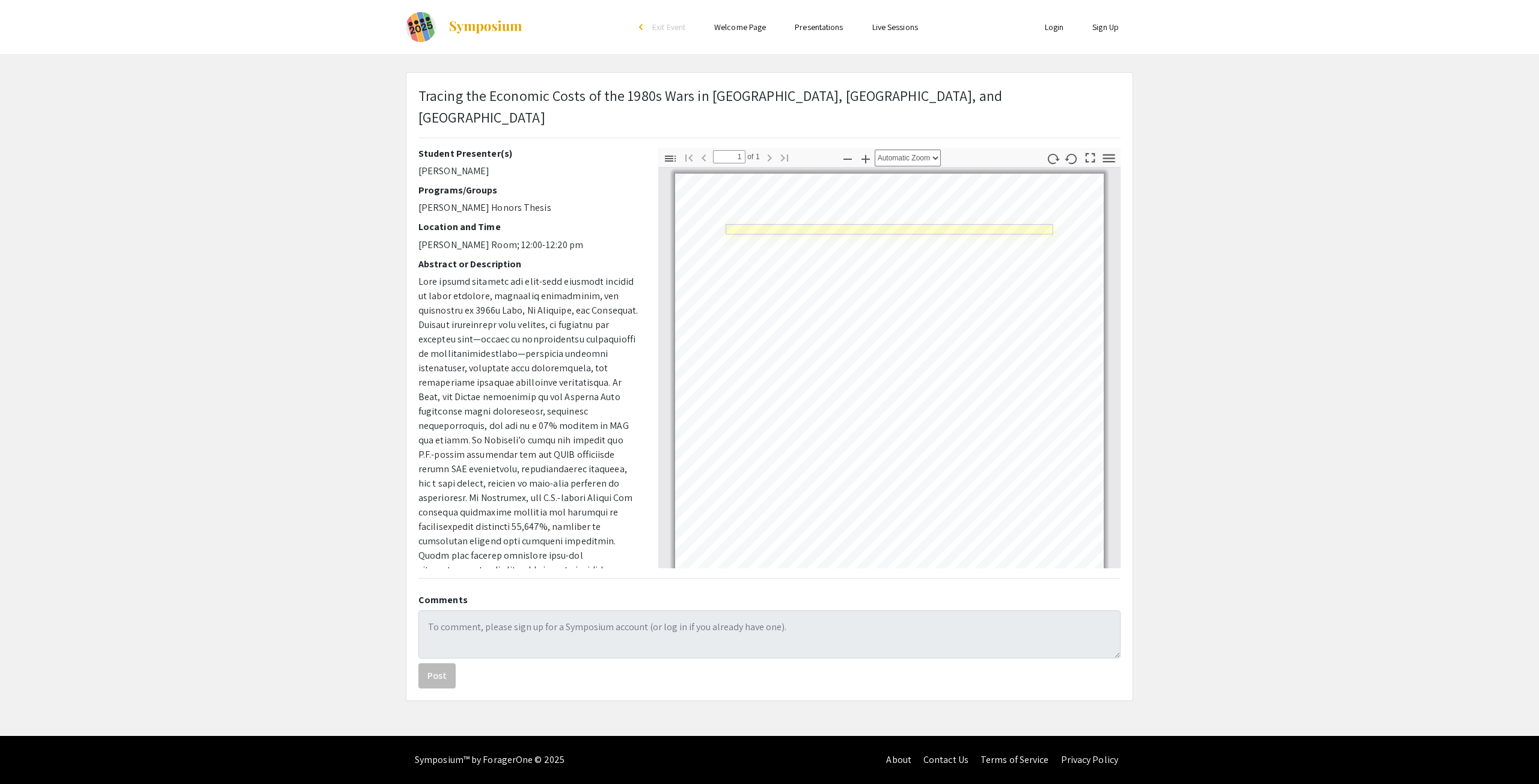
click at [766, 224] on link "Page 1" at bounding box center [889, 229] width 327 height 10
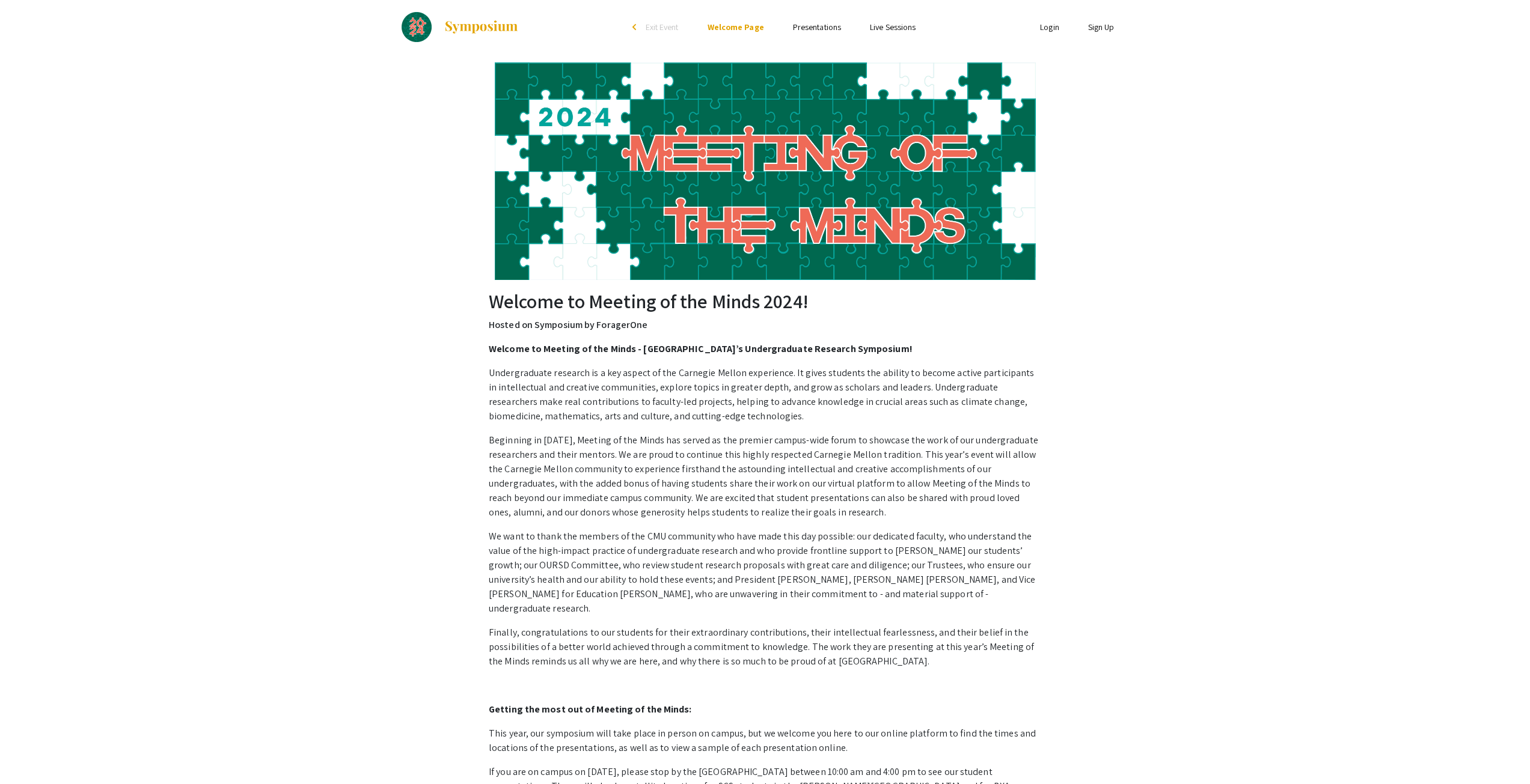
click at [817, 28] on link "Presentations" at bounding box center [817, 28] width 48 height 11
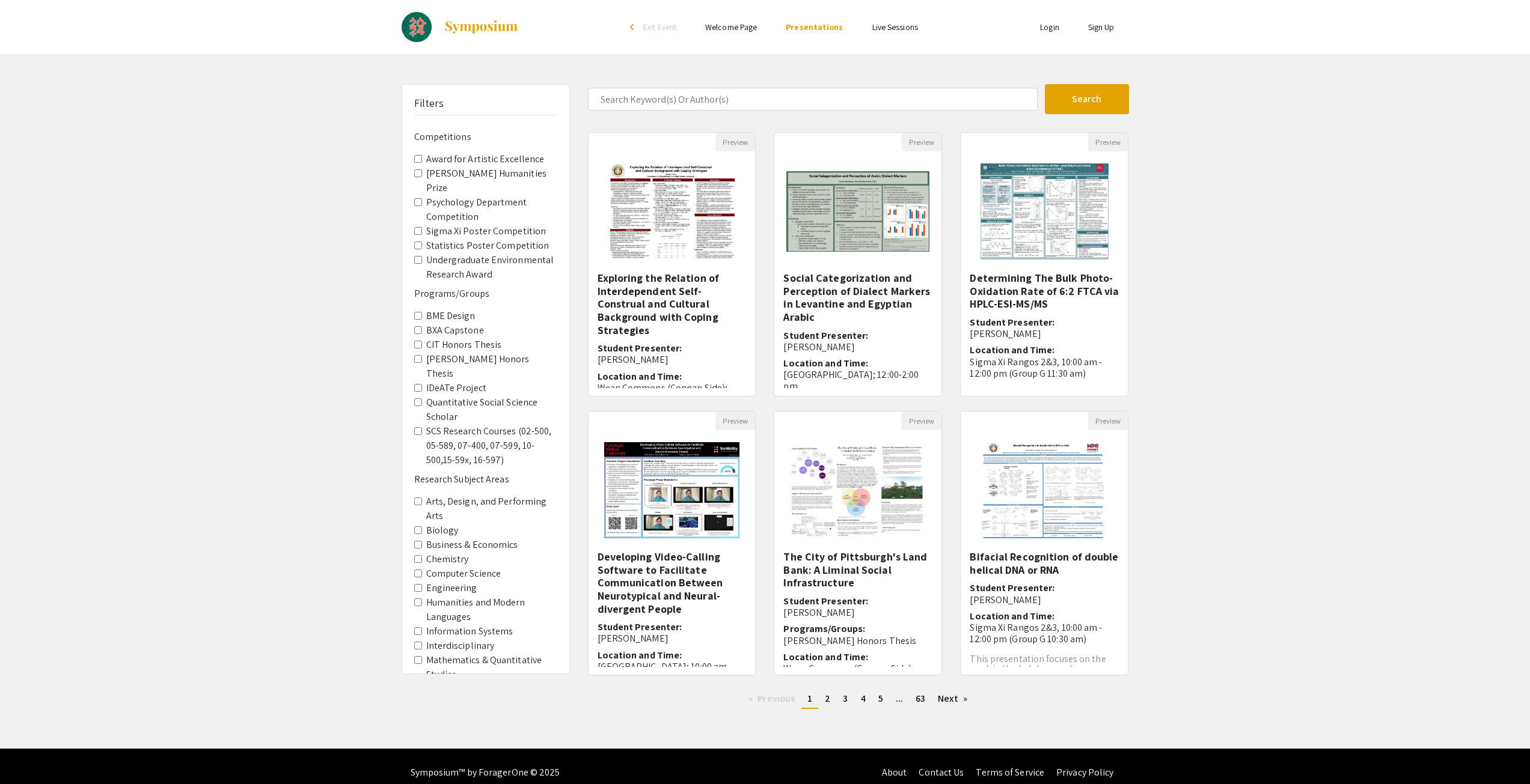
click at [449, 362] on label "[PERSON_NAME] Honors Thesis" at bounding box center [492, 366] width 131 height 29
click at [422, 362] on Thesis "[PERSON_NAME] Honors Thesis" at bounding box center [418, 359] width 8 height 8
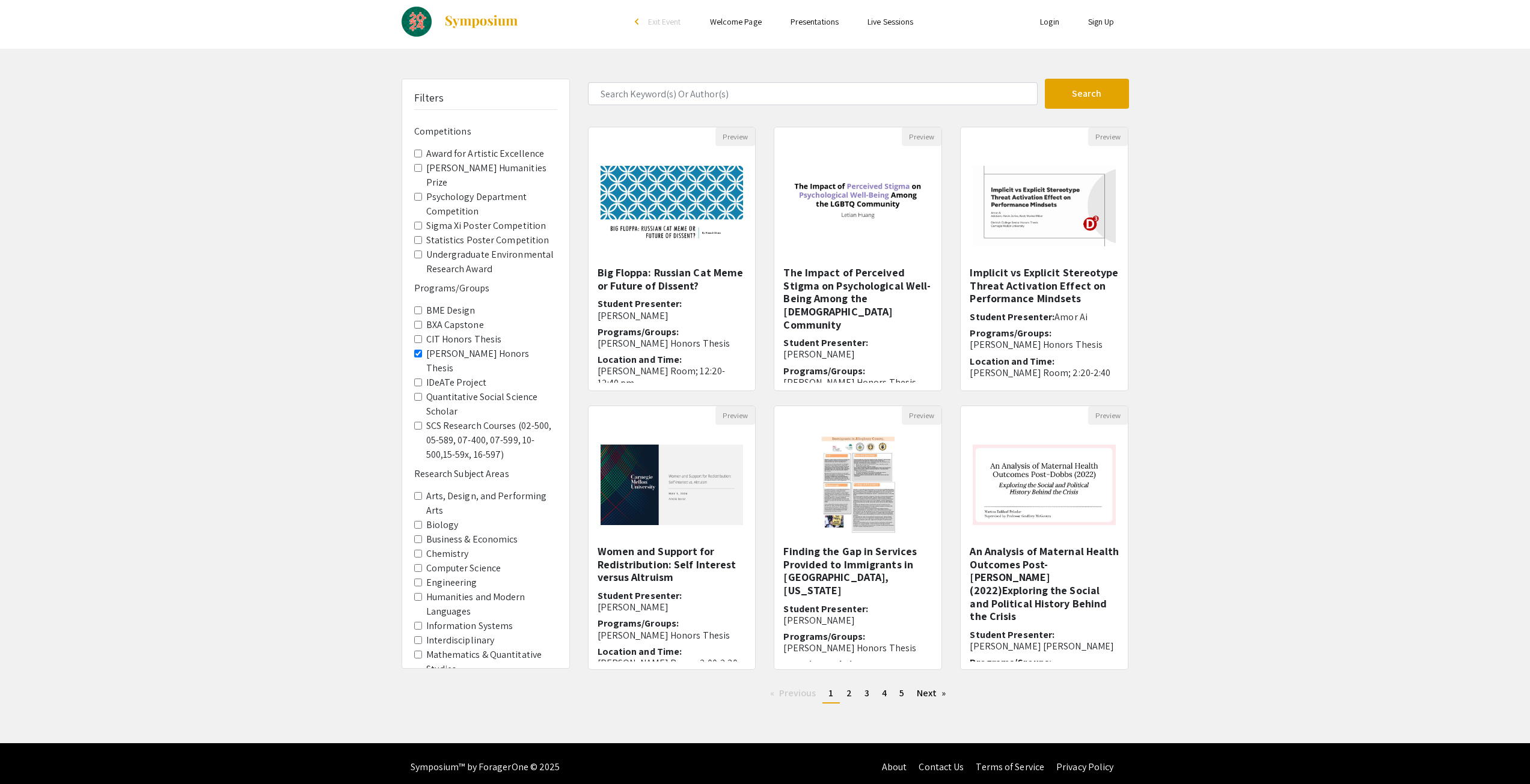
scroll to position [13, 0]
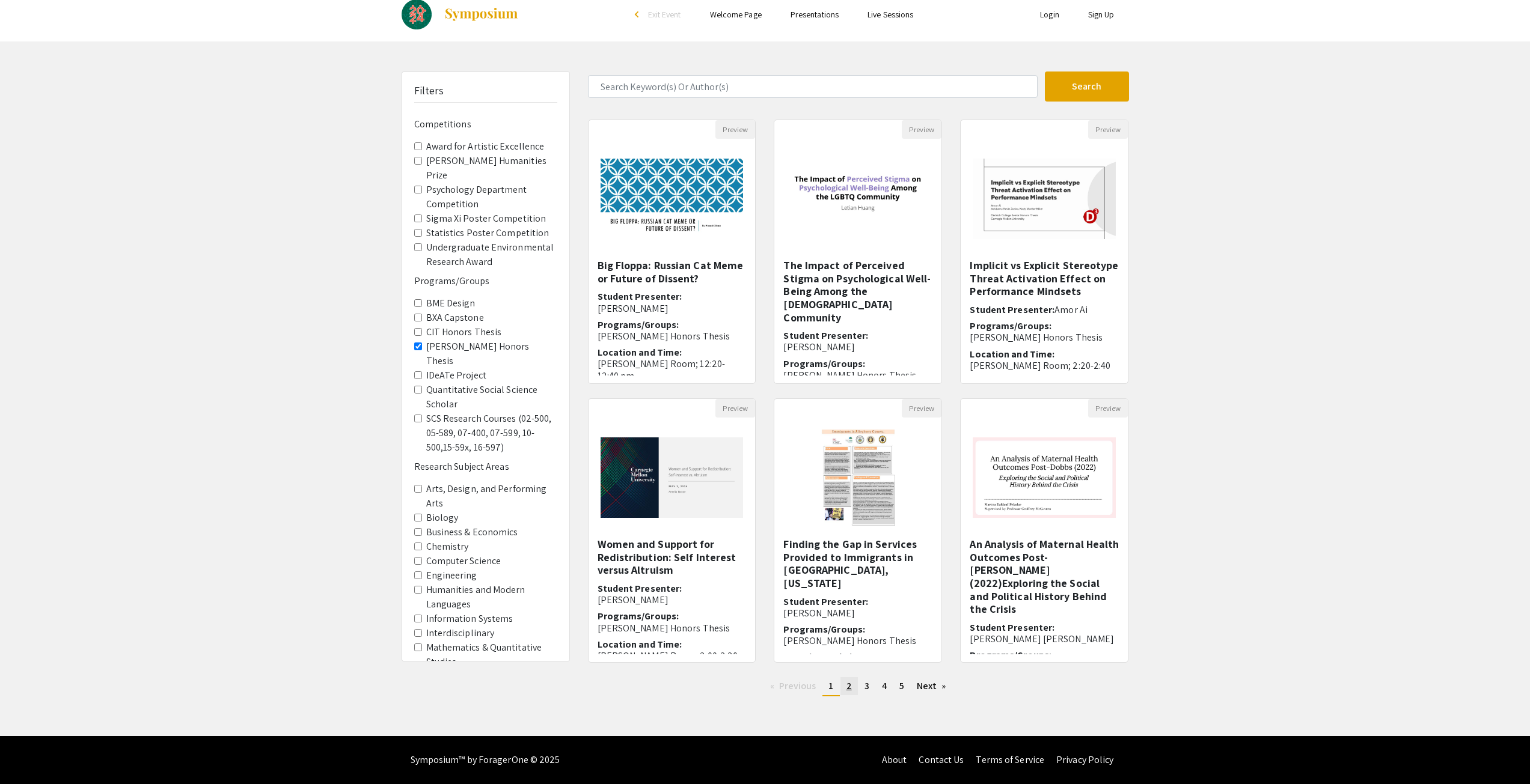
click at [853, 685] on link "page 2" at bounding box center [849, 686] width 17 height 18
